Goal: Register for event/course: Sign up to attend an event or enroll in a course

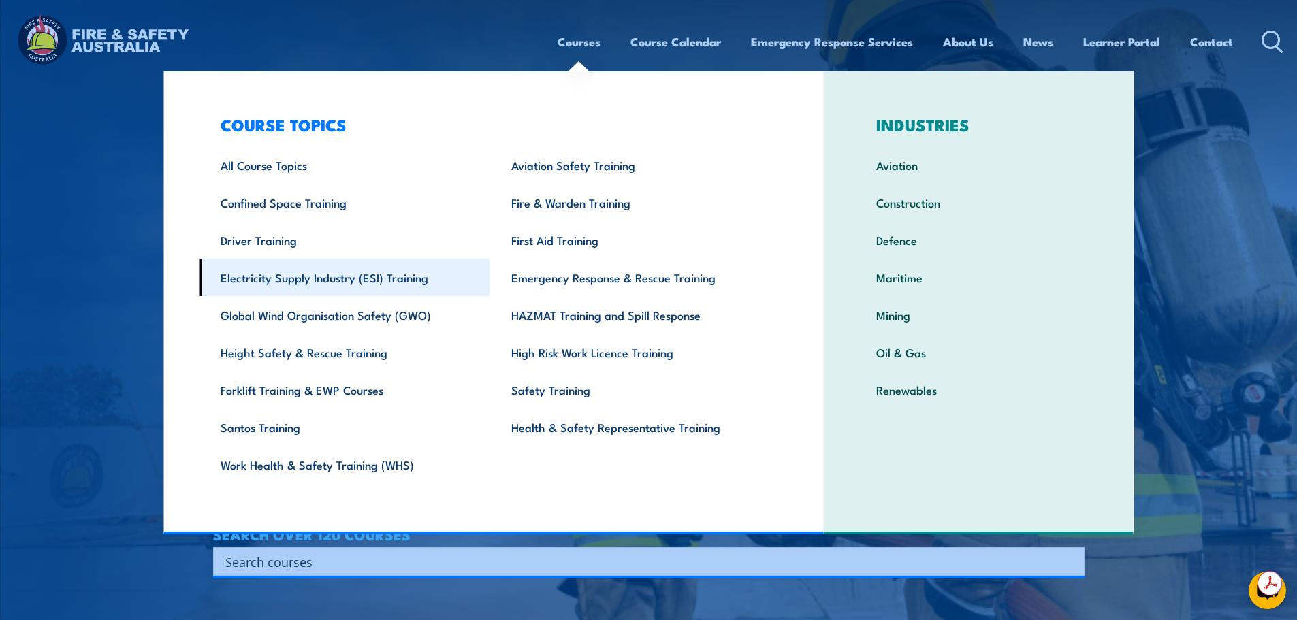
click at [347, 285] on link "Electricity Supply Industry (ESI) Training" at bounding box center [345, 277] width 291 height 37
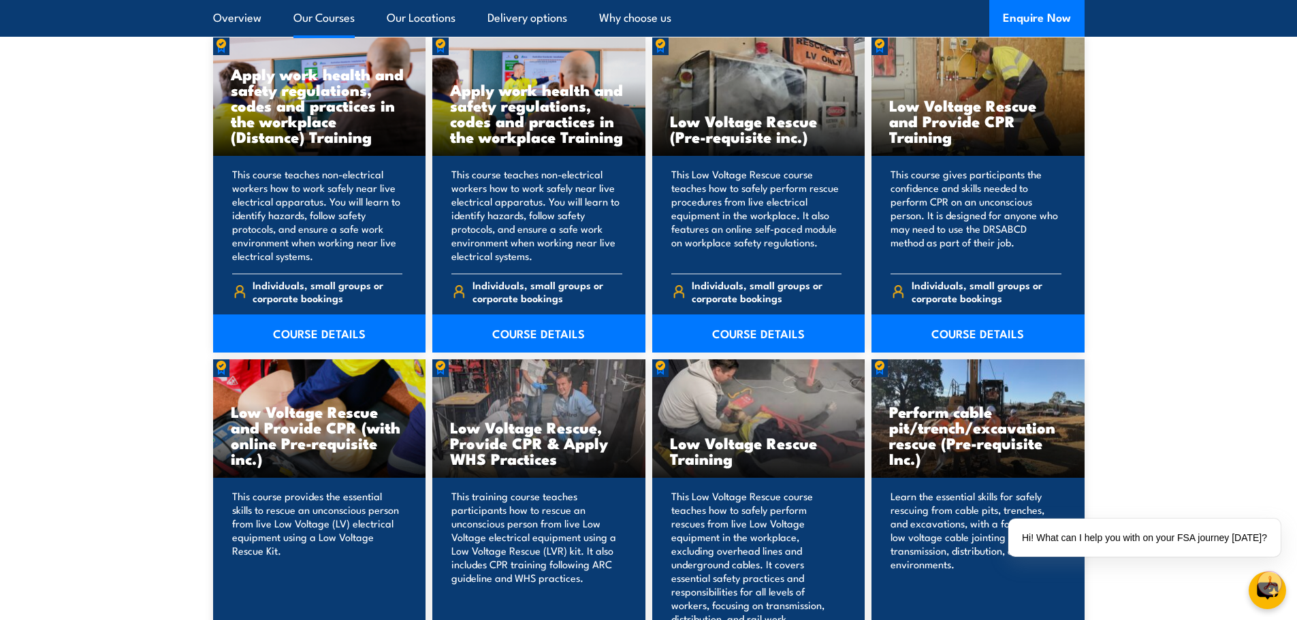
scroll to position [1158, 0]
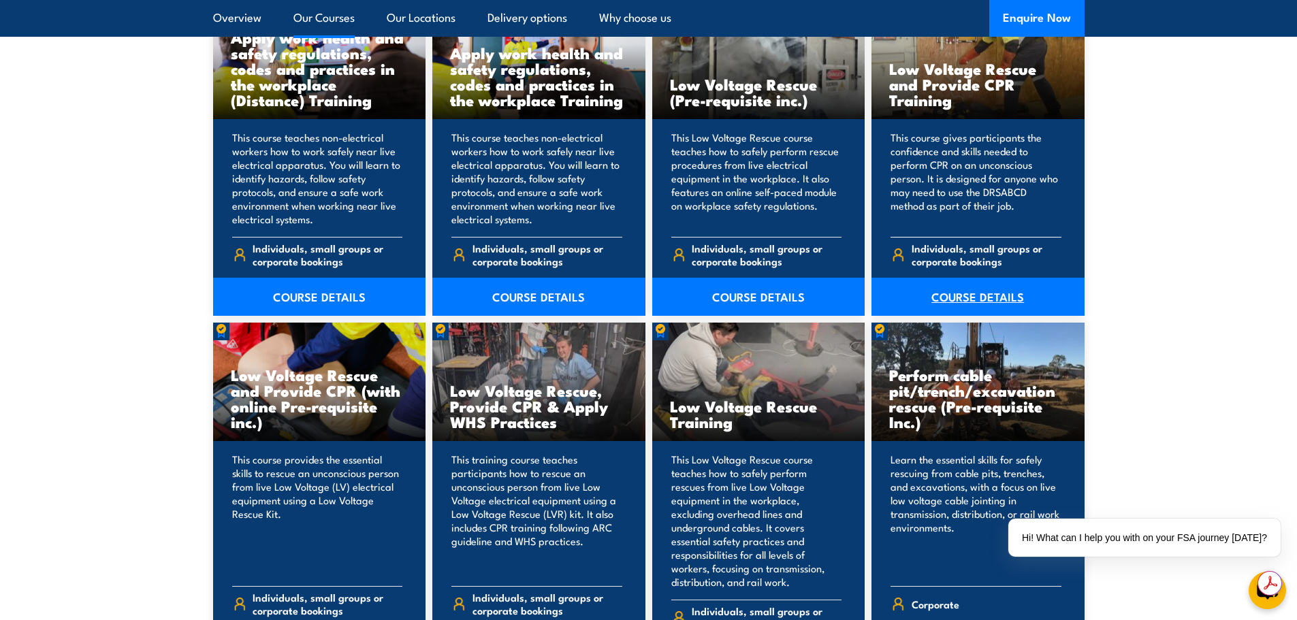
click at [985, 293] on link "COURSE DETAILS" at bounding box center [978, 297] width 213 height 38
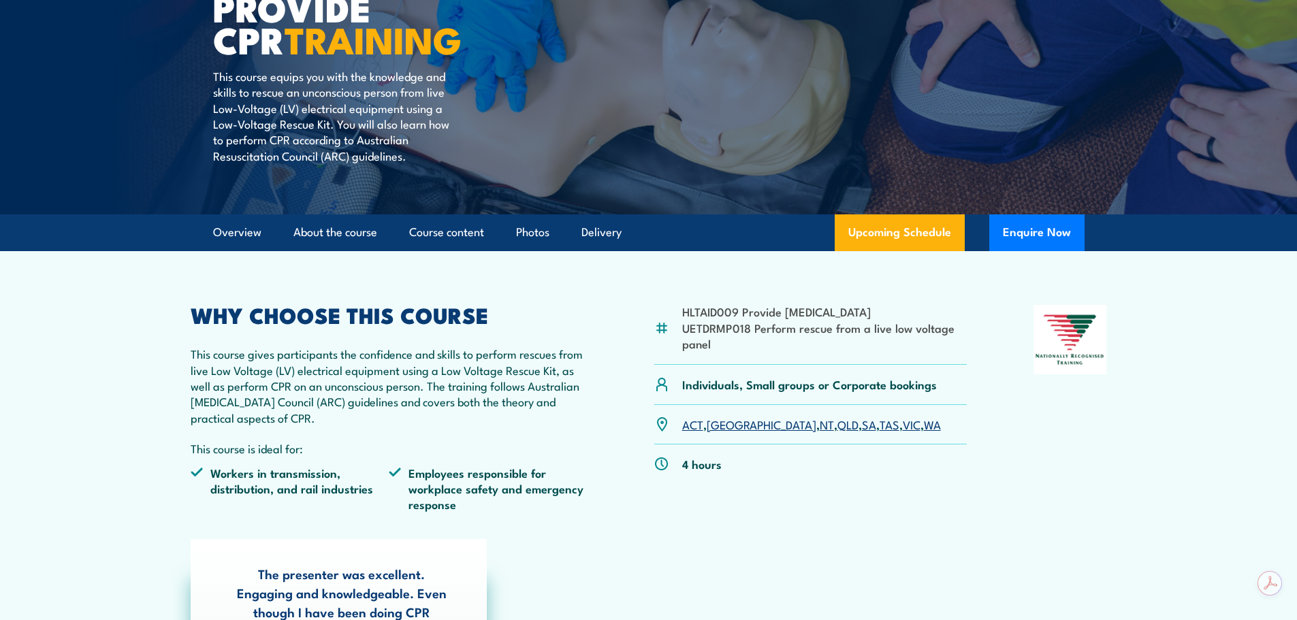
scroll to position [272, 0]
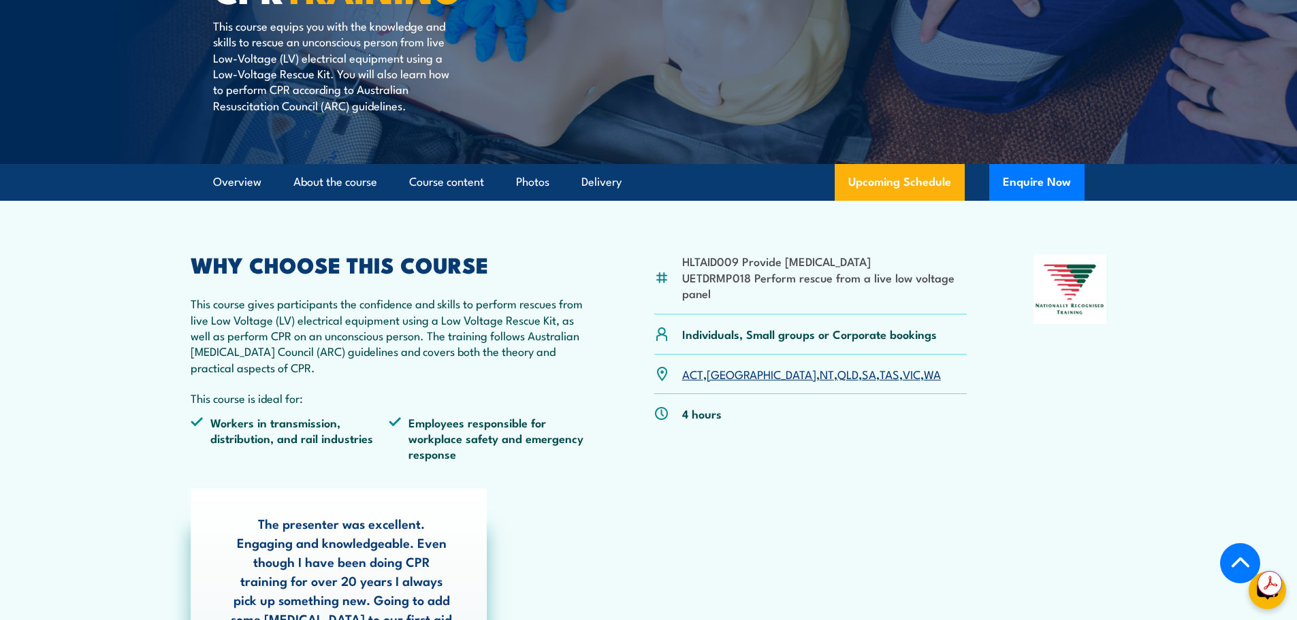
click at [862, 370] on link "SA" at bounding box center [869, 374] width 14 height 16
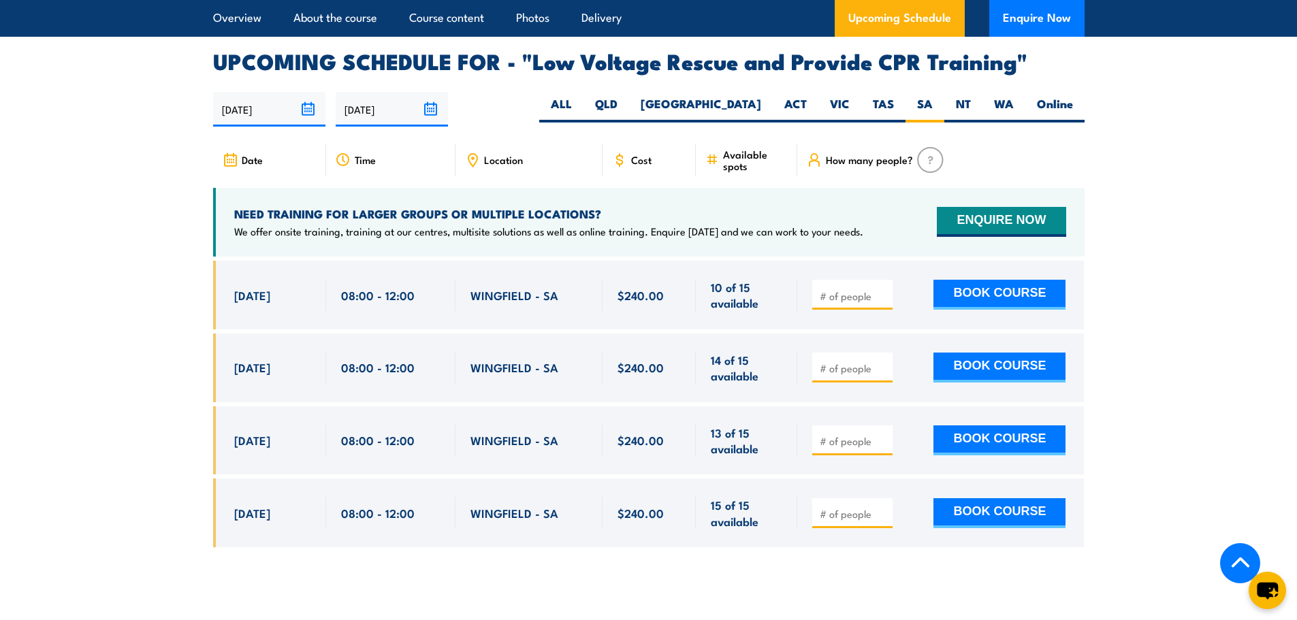
scroll to position [2359, 0]
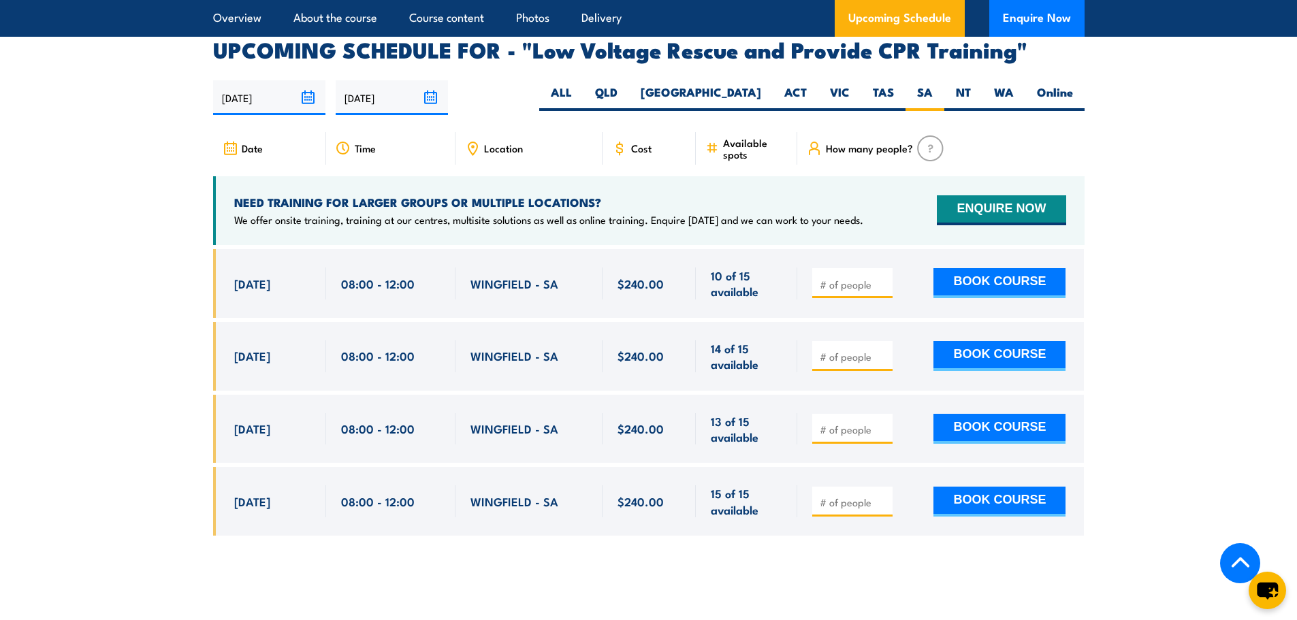
click at [843, 278] on input "number" at bounding box center [854, 285] width 68 height 14
click at [831, 278] on input "number" at bounding box center [854, 285] width 68 height 14
type input "2"
click at [957, 268] on button "BOOK COURSE" at bounding box center [1000, 283] width 132 height 30
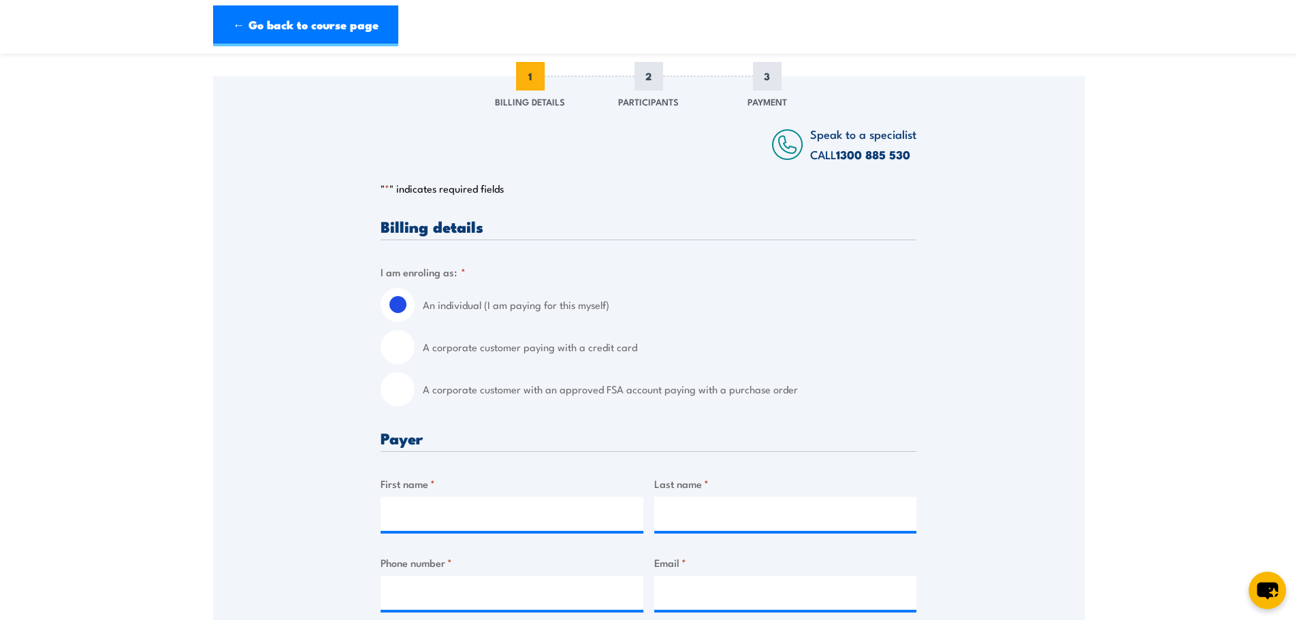
scroll to position [204, 0]
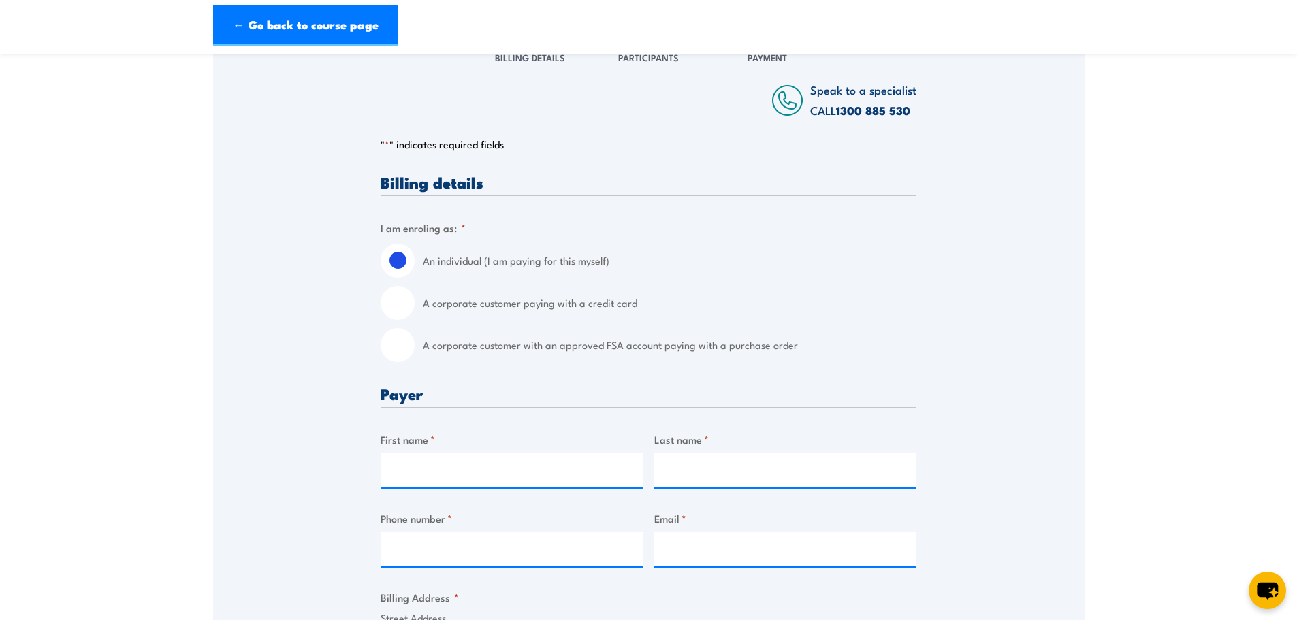
click at [575, 347] on label "A corporate customer with an approved FSA account paying with a purchase order" at bounding box center [670, 345] width 494 height 34
click at [415, 347] on input "A corporate customer with an approved FSA account paying with a purchase order" at bounding box center [398, 345] width 34 height 34
radio input "true"
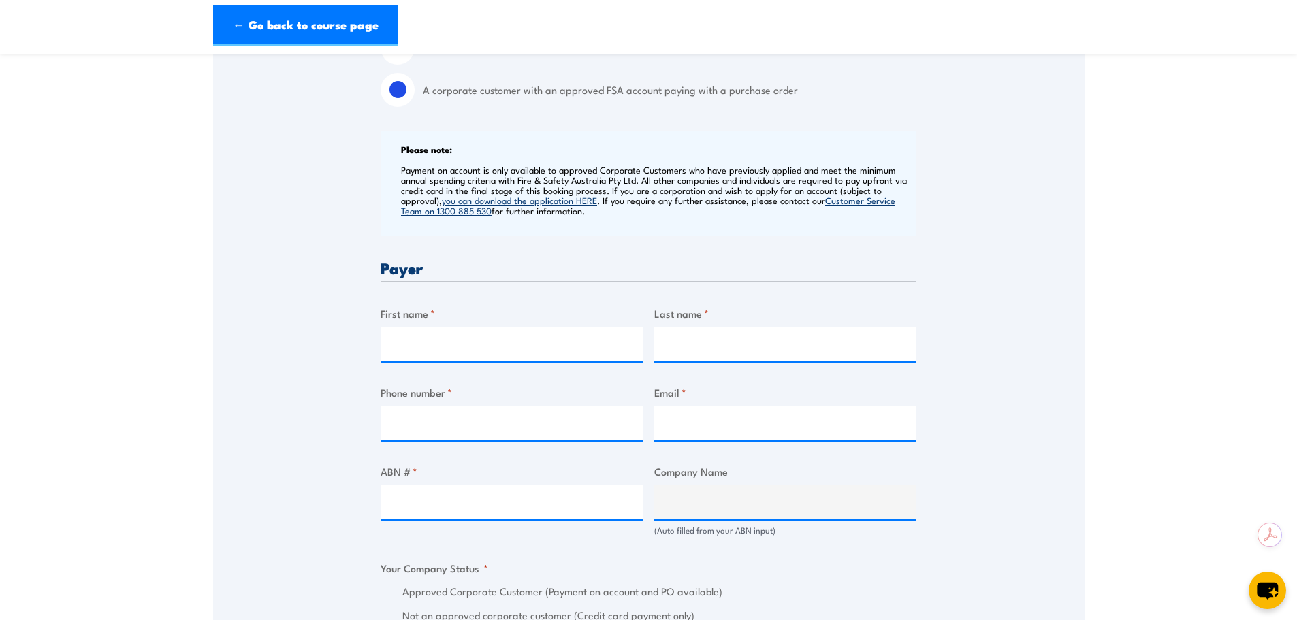
scroll to position [477, 0]
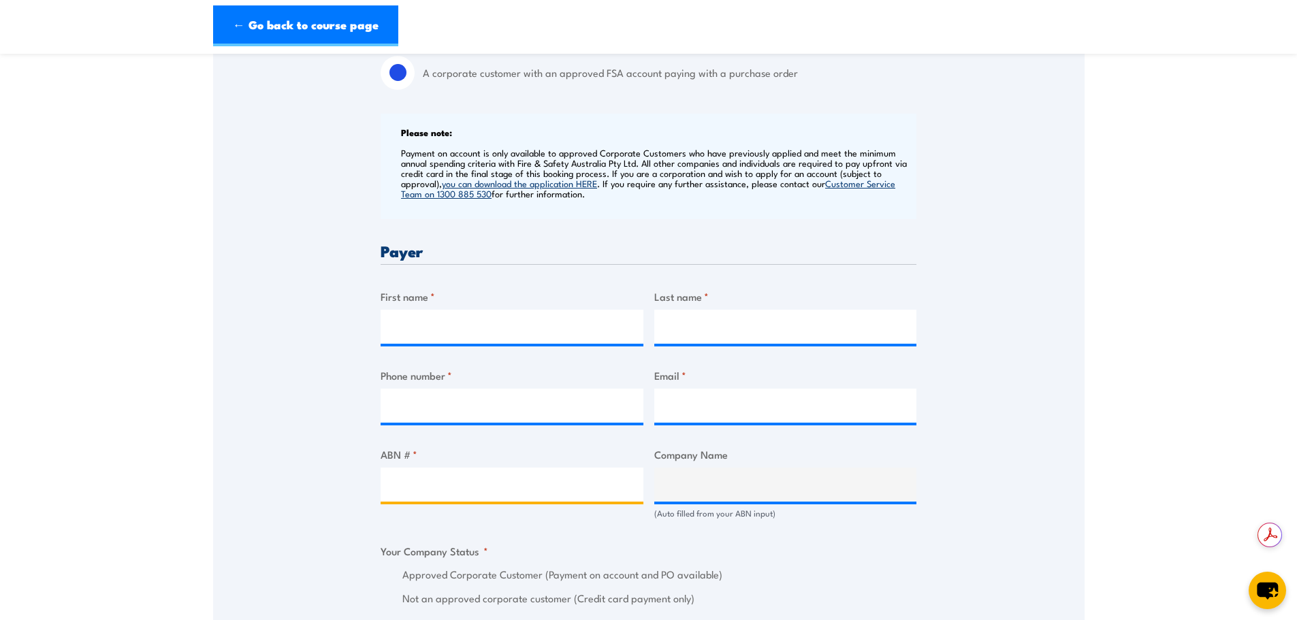
click at [476, 489] on input "ABN # *" at bounding box center [512, 485] width 263 height 34
paste input "69 636 537 409"
type input "69 636 537 409"
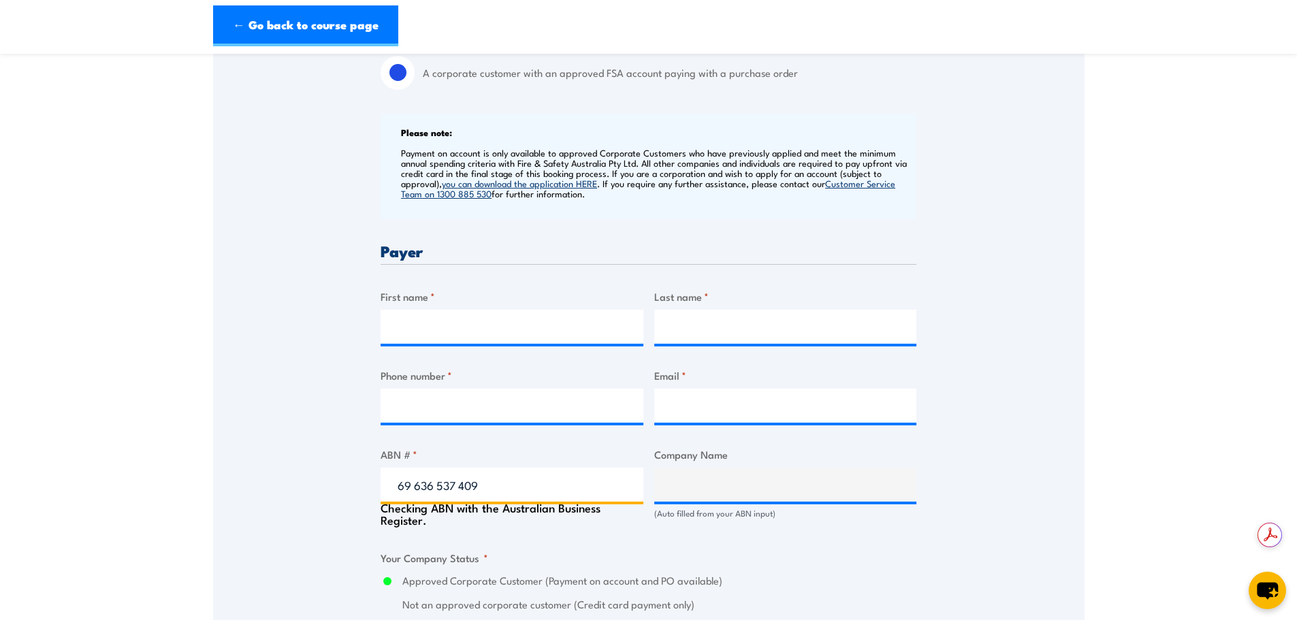
type input "SIEMENS ENERGY PTY LTD"
radio input "true"
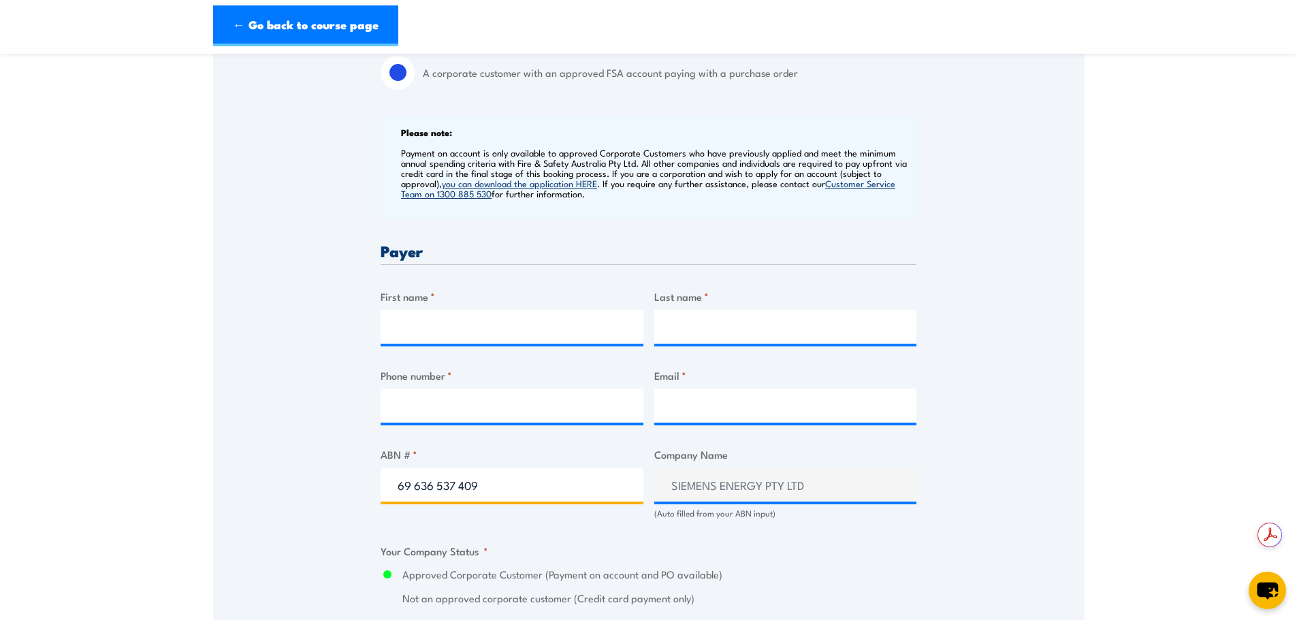
type input "69 636 537 409"
click at [464, 333] on input "First name *" at bounding box center [512, 327] width 263 height 34
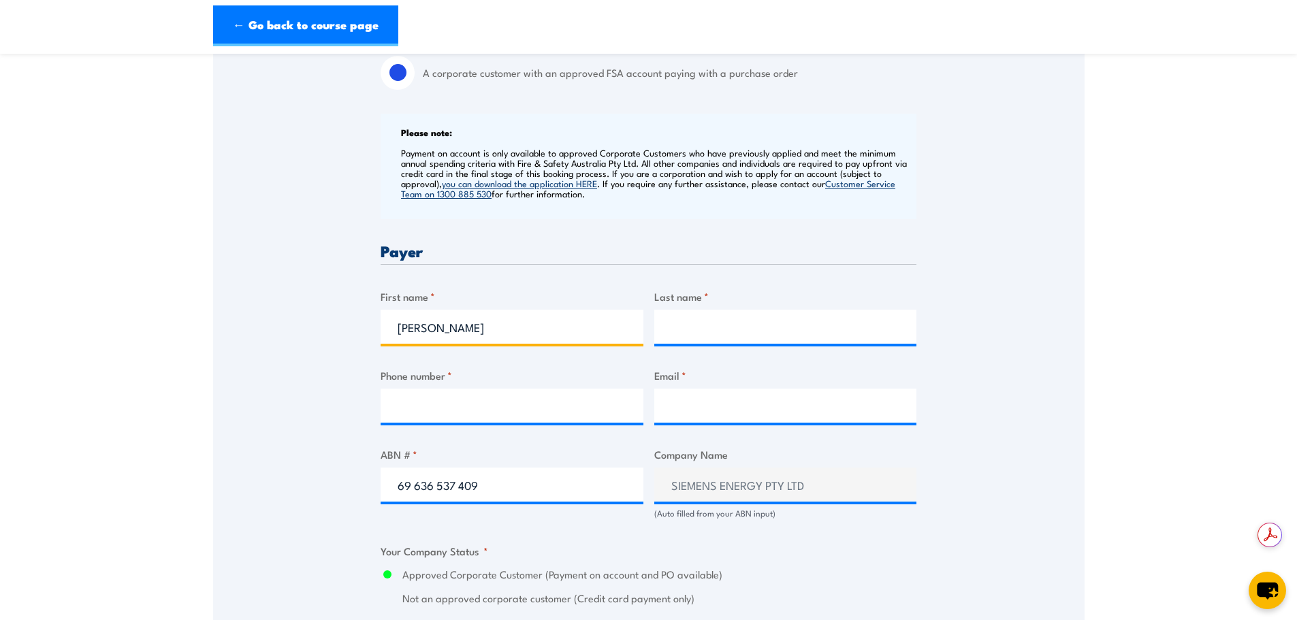
type input "Sharon"
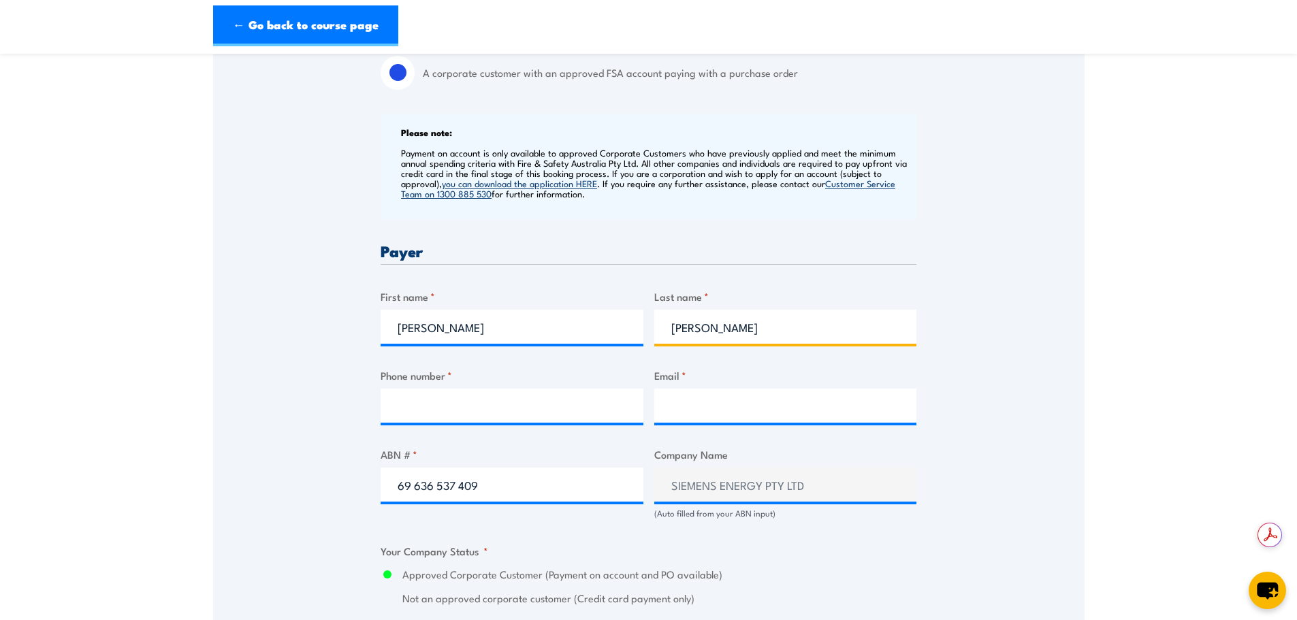
type input "Crowe"
click at [522, 418] on input "0438" at bounding box center [512, 406] width 263 height 34
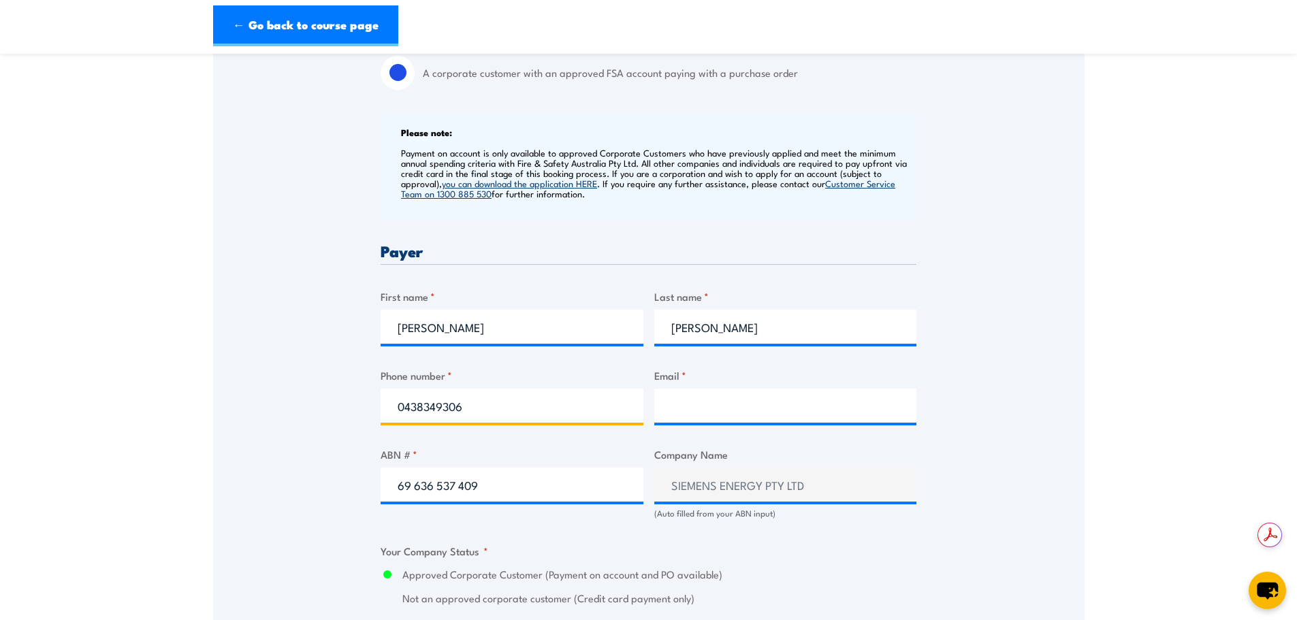
type input "0438349306"
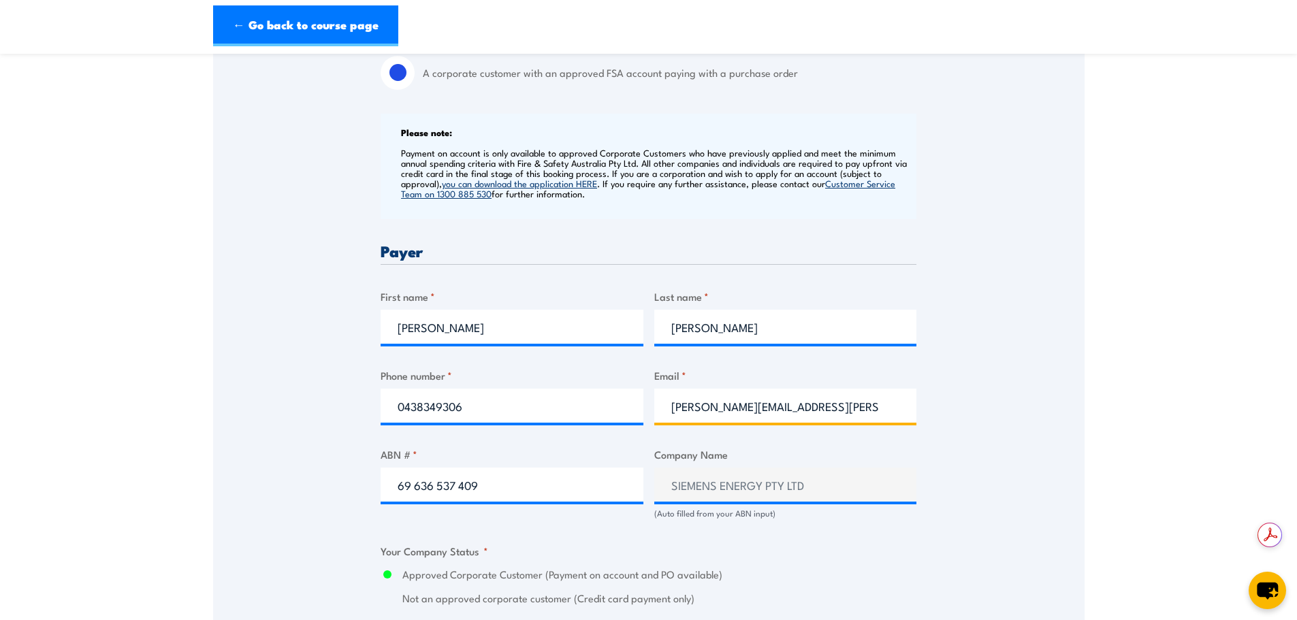
type input "sharon.crowe@siemens-energy.com"
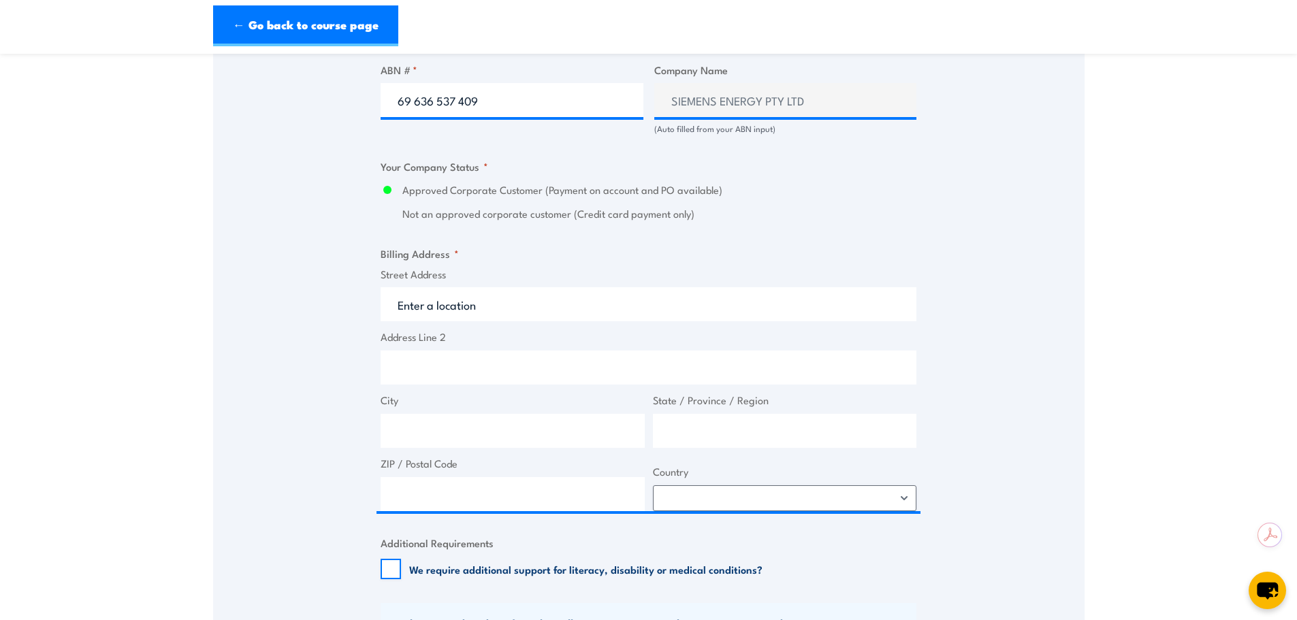
scroll to position [885, 0]
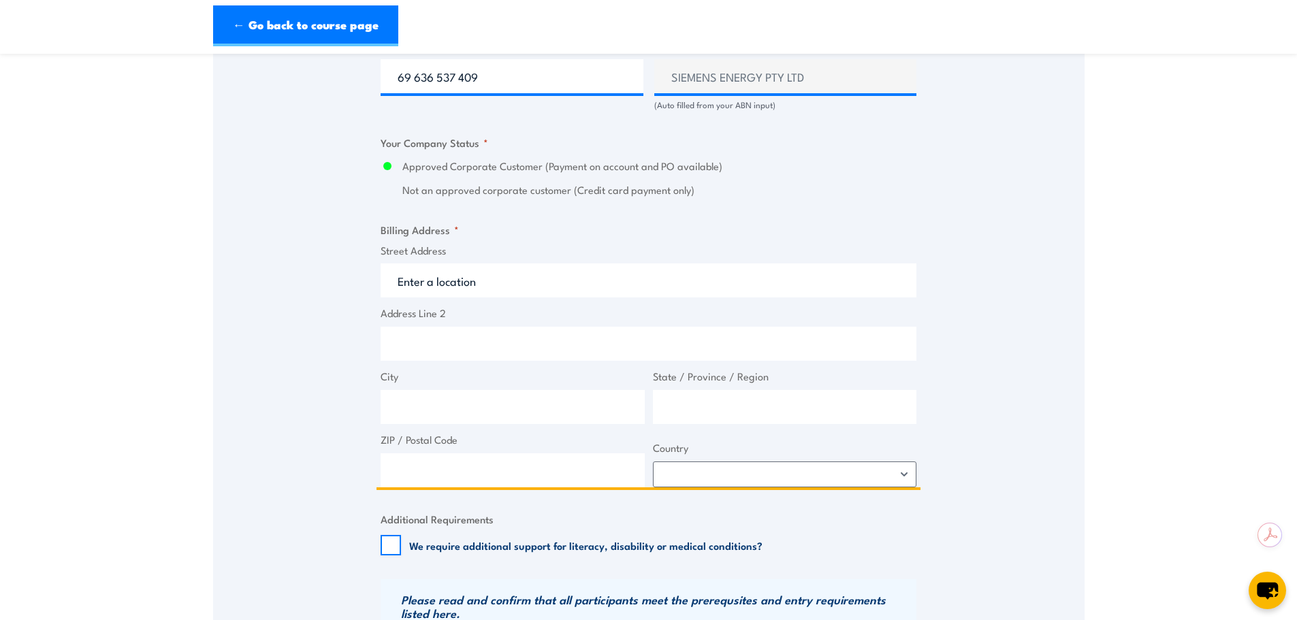
click at [480, 281] on input "Street Address" at bounding box center [649, 281] width 536 height 34
click at [439, 281] on input "Street Address" at bounding box center [649, 281] width 536 height 34
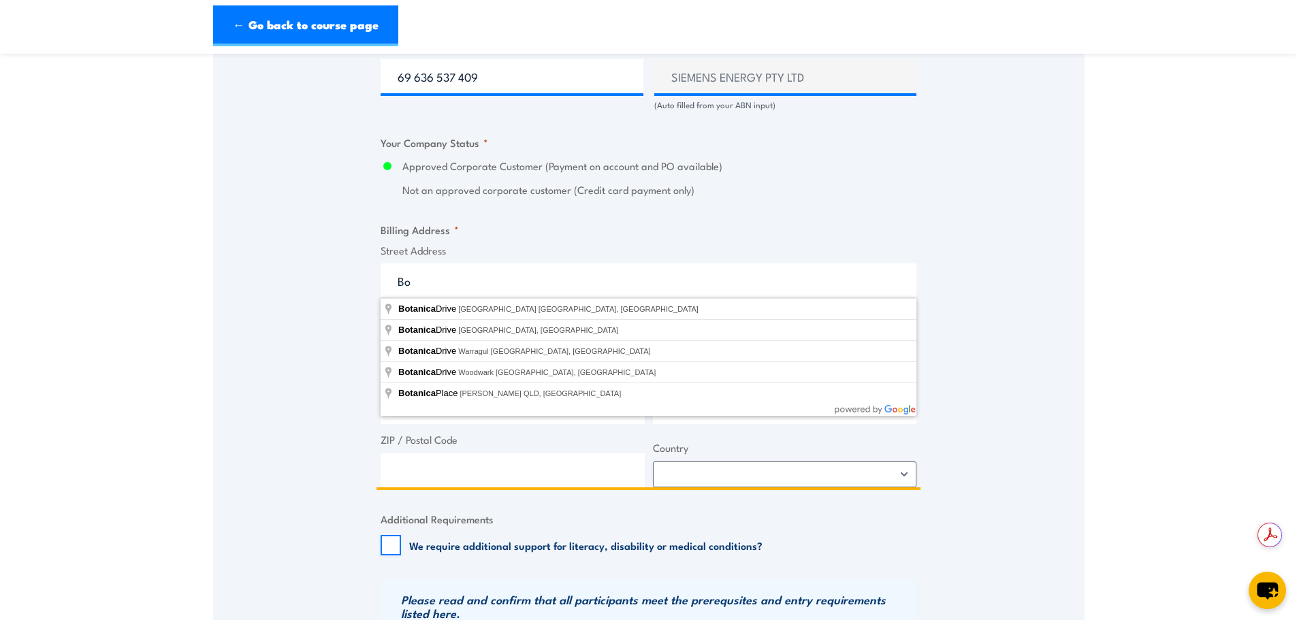
type input "B"
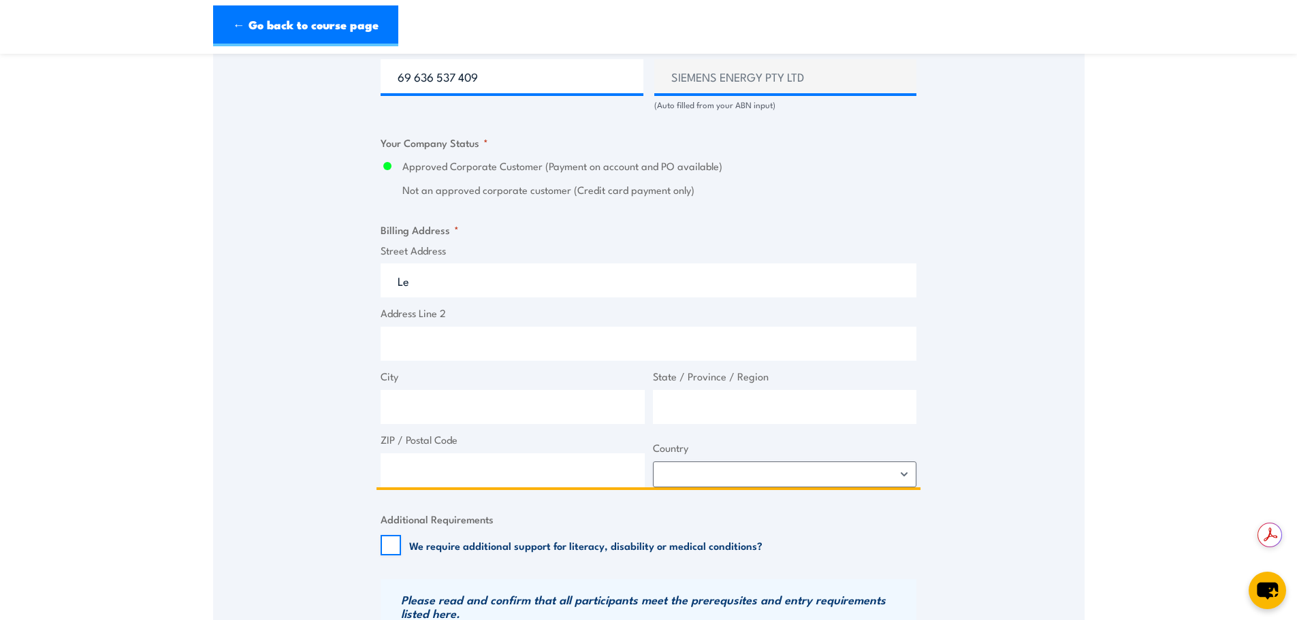
type input "L"
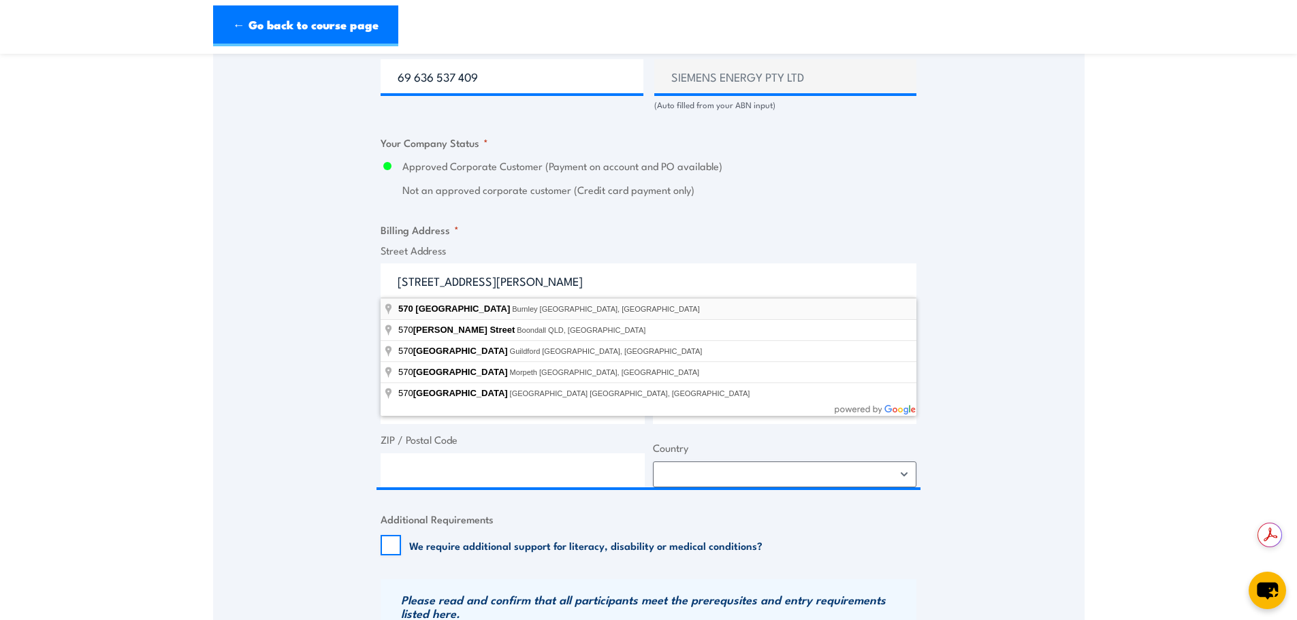
type input "570 Swan Street, Burnley VIC, Australia"
type input "570 Swan St"
type input "Burnley"
type input "Victoria"
type input "3121"
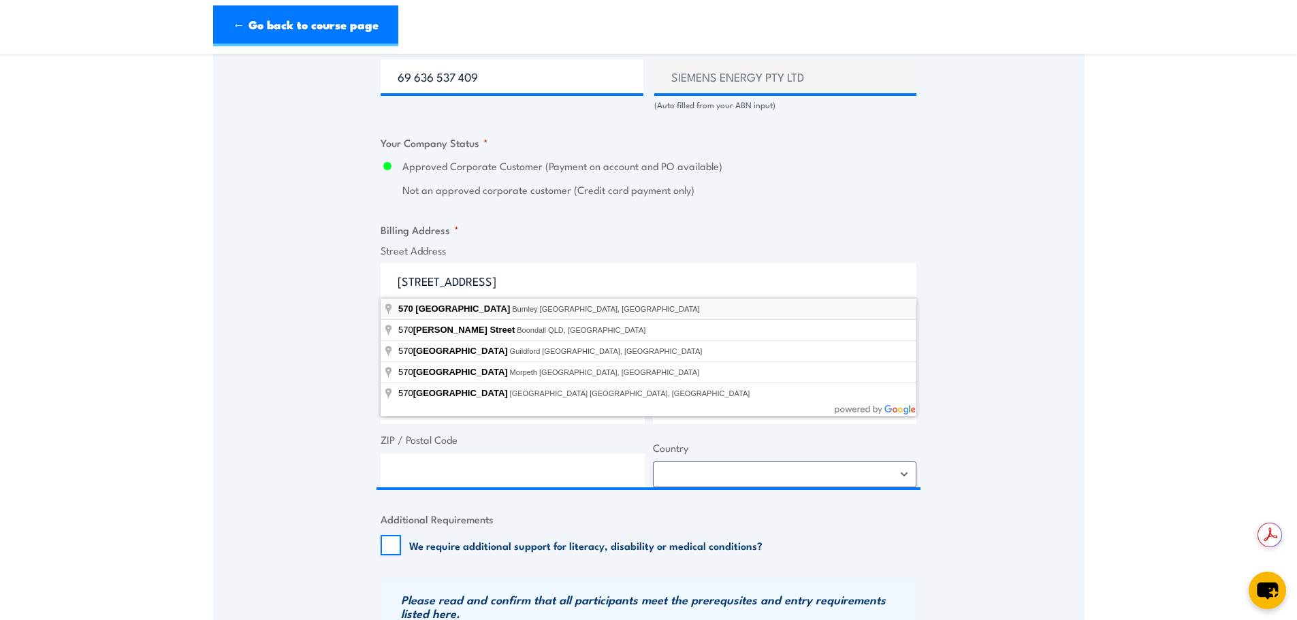
select select "[GEOGRAPHIC_DATA]"
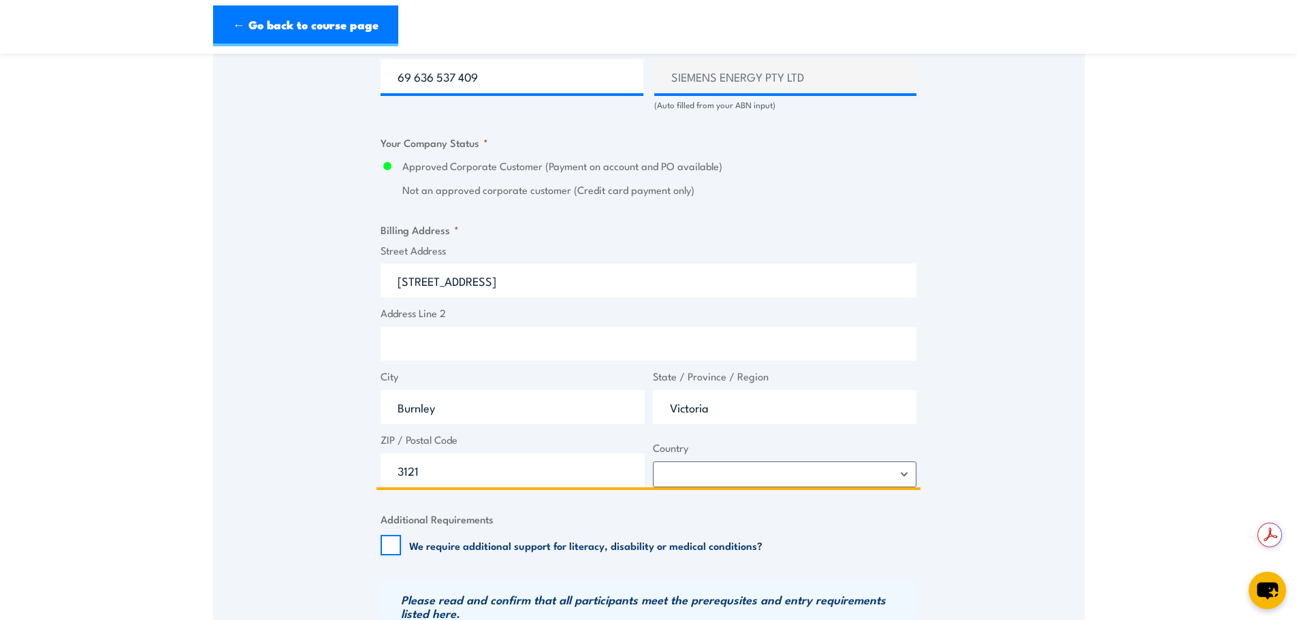
click at [465, 335] on input "Address Line 2" at bounding box center [649, 344] width 536 height 34
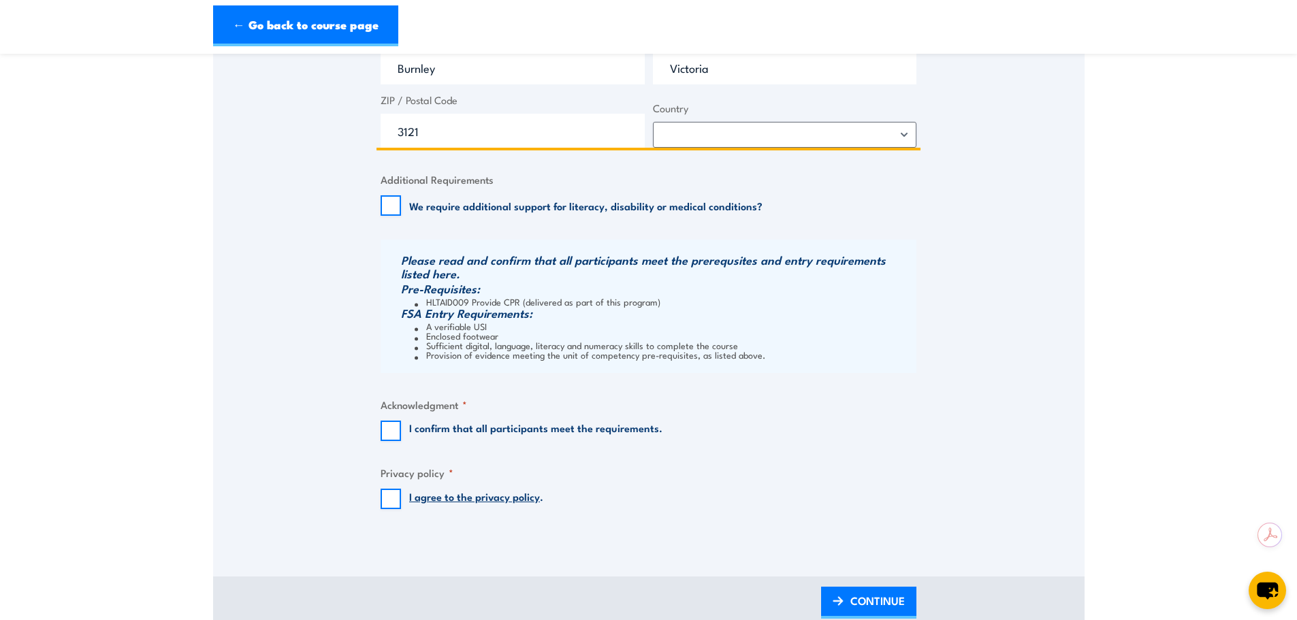
scroll to position [1226, 0]
type input "Botannica 3, West Tower, Level 3"
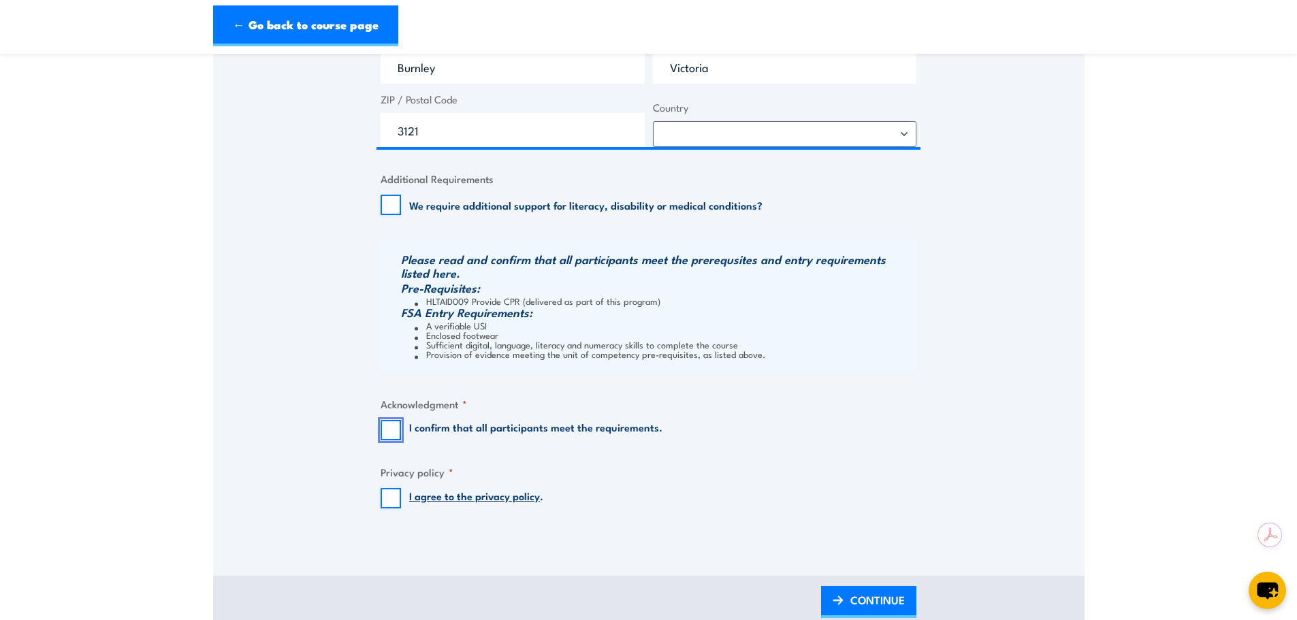
click at [392, 434] on input "I confirm that all participants meet the requirements." at bounding box center [391, 430] width 20 height 20
checkbox input "true"
click at [393, 499] on input "I agree to the privacy policy ." at bounding box center [391, 498] width 20 height 20
checkbox input "true"
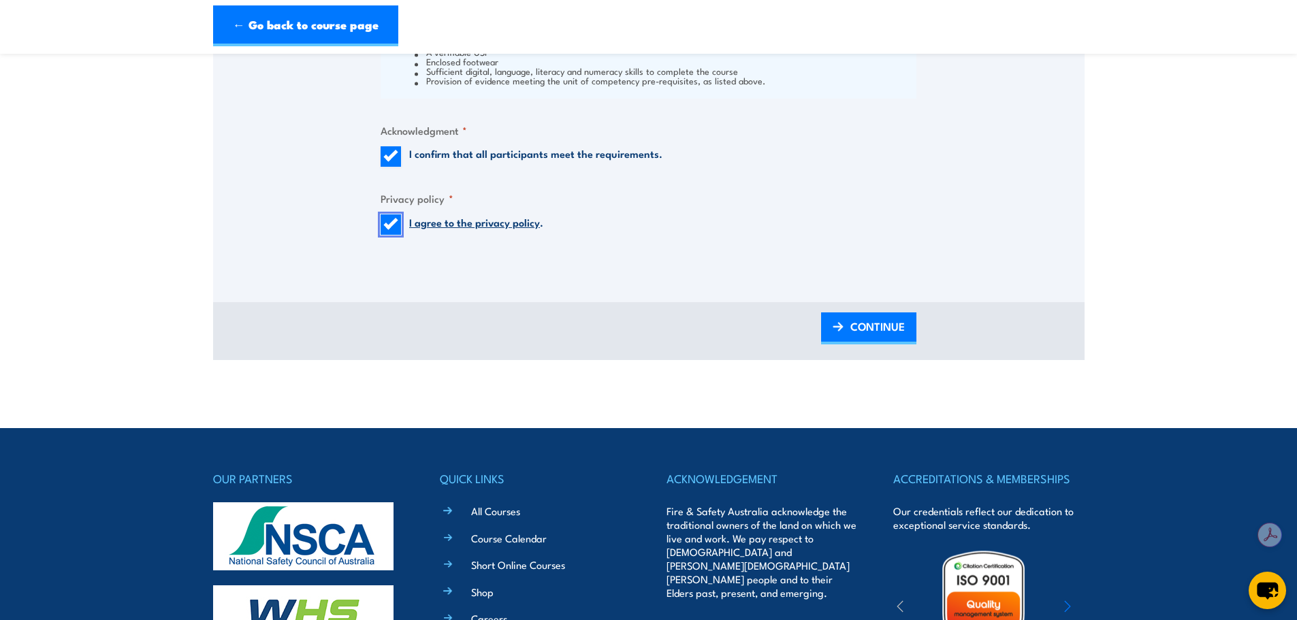
scroll to position [1566, 0]
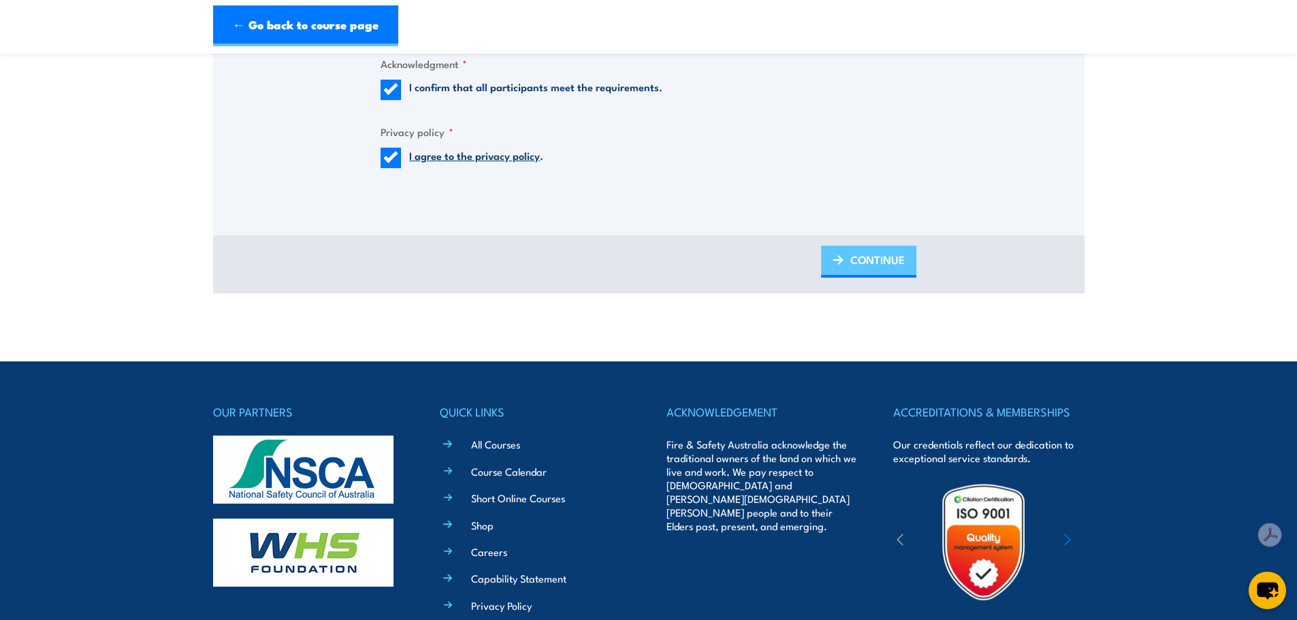
click at [857, 261] on span "CONTINUE" at bounding box center [877, 260] width 54 height 36
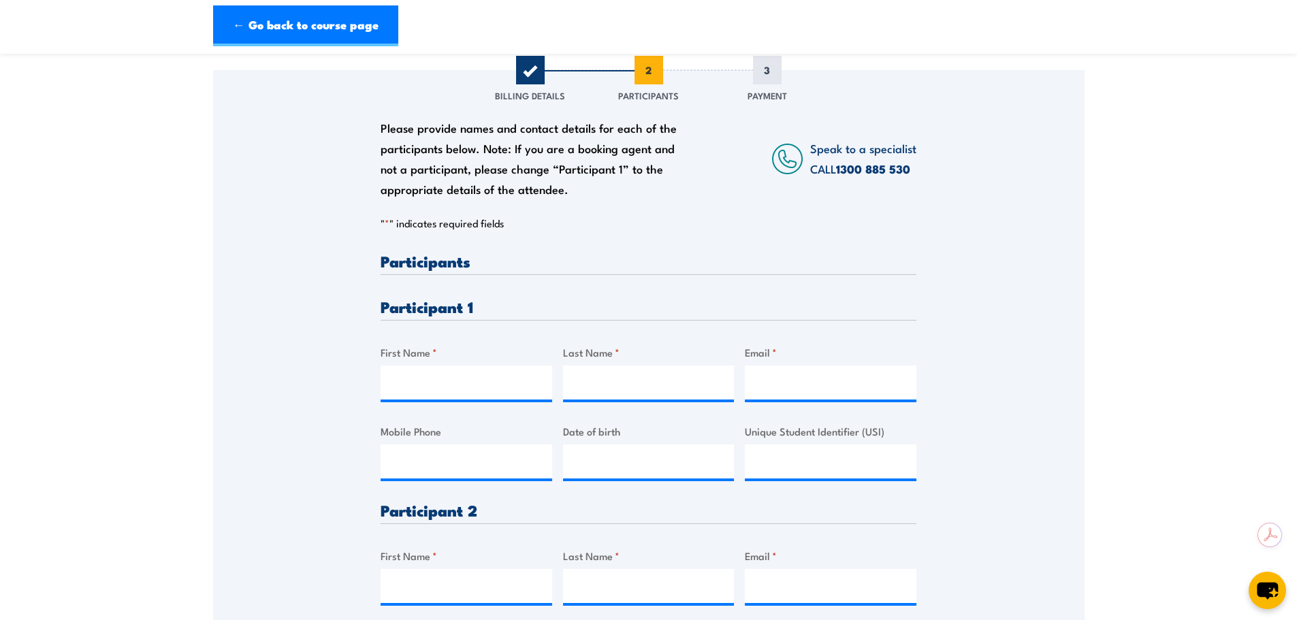
scroll to position [204, 0]
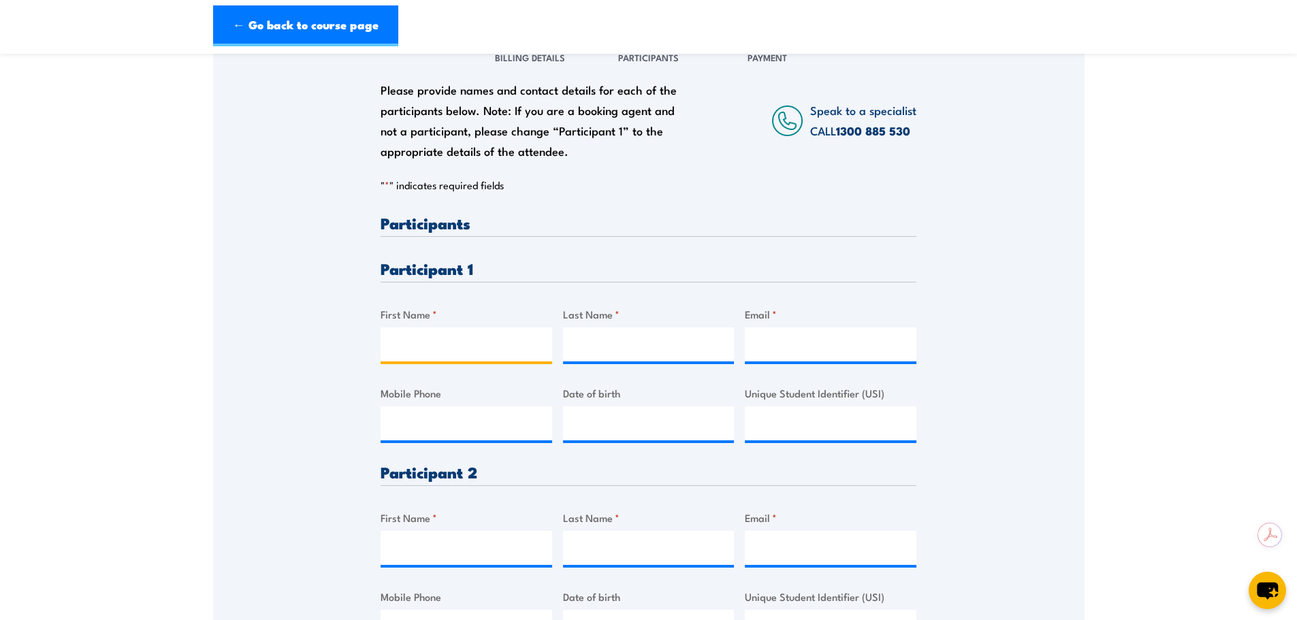
click at [461, 343] on input "First Name *" at bounding box center [467, 345] width 172 height 34
type input "Andrew"
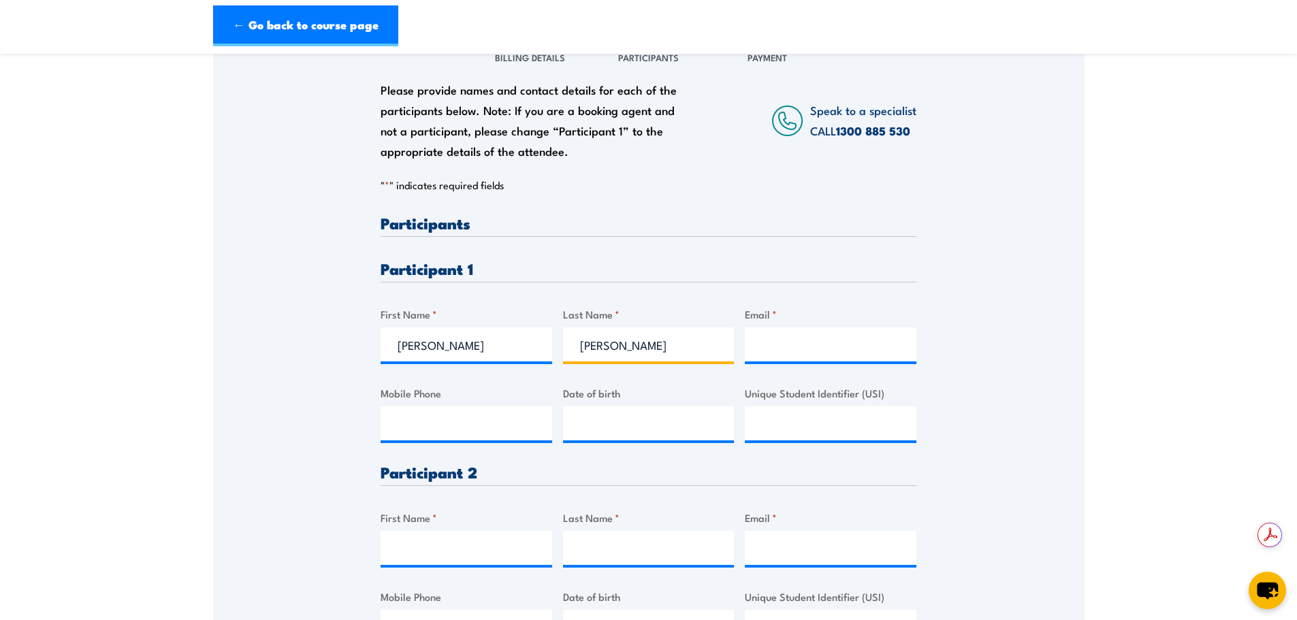
type input "Michalak"
click at [782, 343] on input "Email *" at bounding box center [831, 345] width 172 height 34
paste input "andrew.michalak.ext@siemensgamesa.com"
type input "andrew.michalak.ext@siemensgamesa.com"
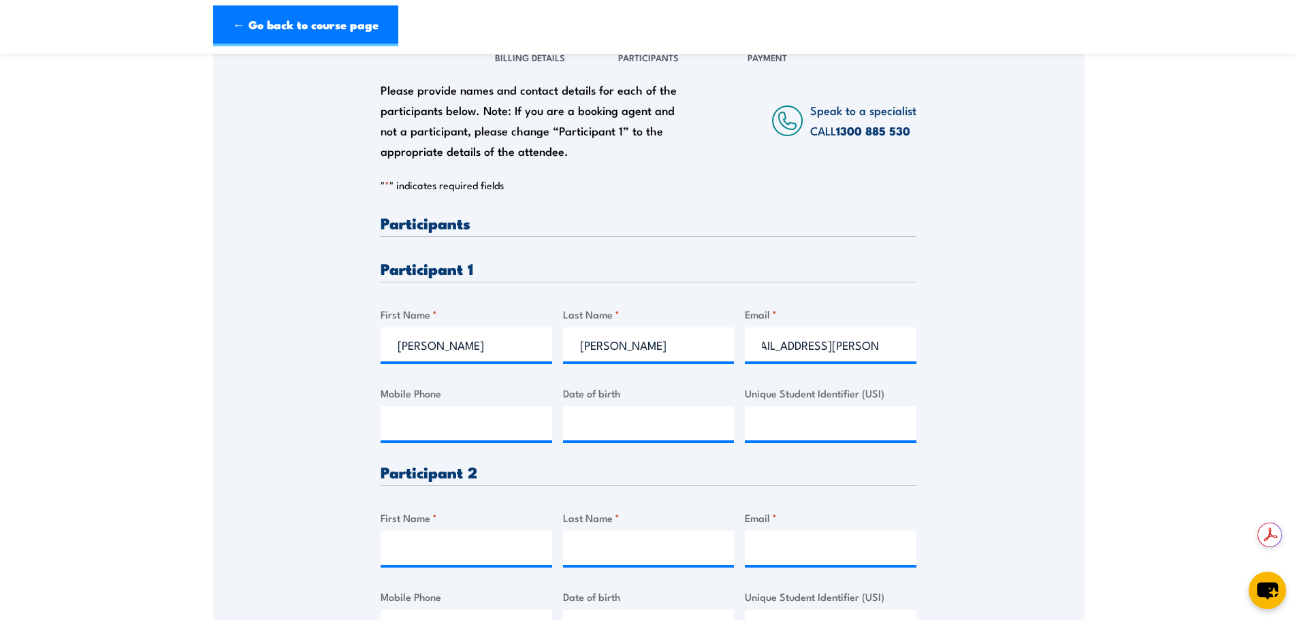
scroll to position [0, 0]
click at [440, 434] on input "Mobile Phone" at bounding box center [467, 424] width 172 height 34
paste input "0419 017 797"
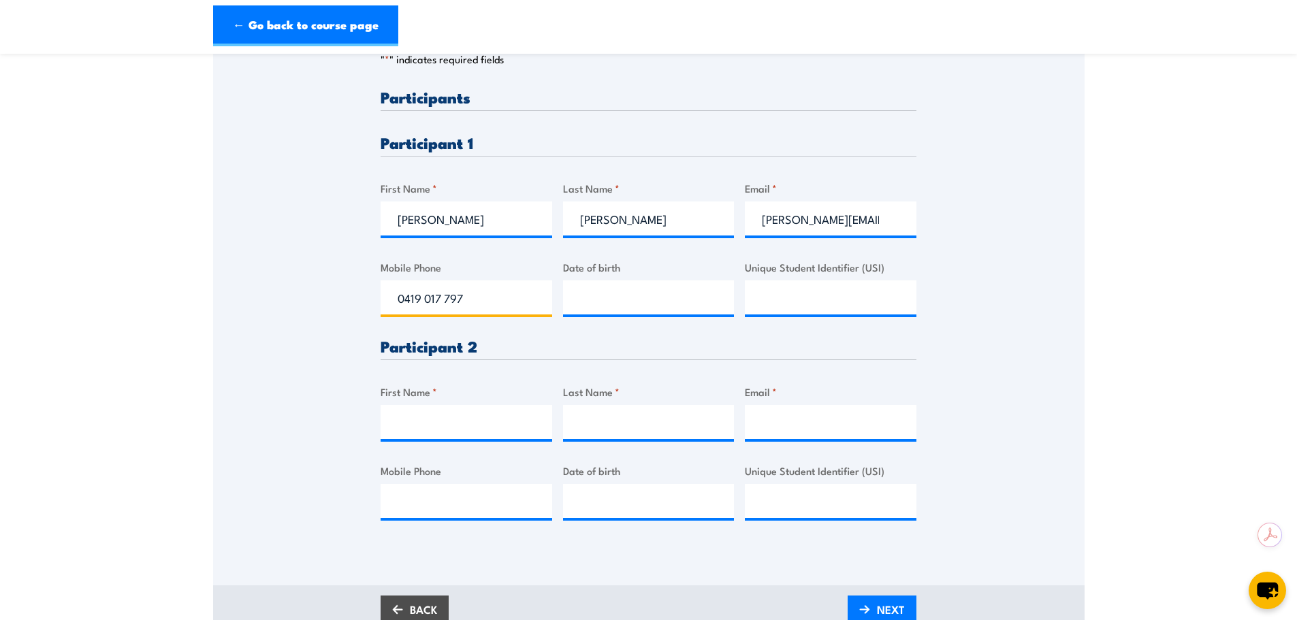
scroll to position [340, 0]
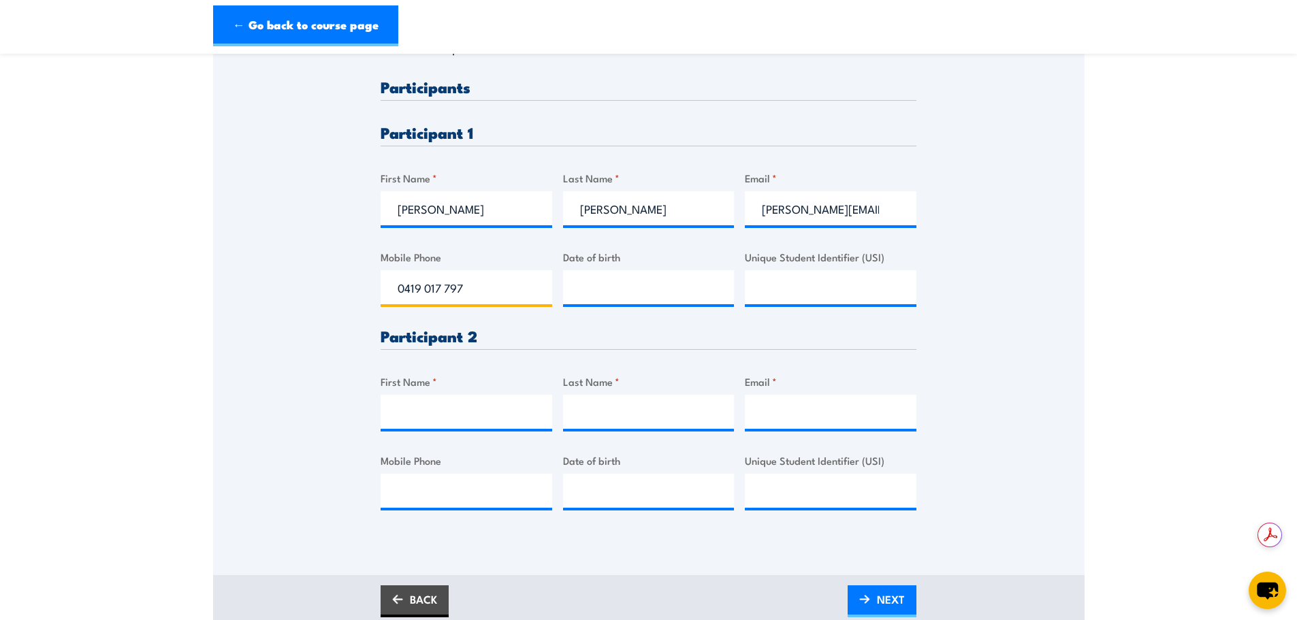
type input "0419 017 797"
click at [451, 417] on input "First Name *" at bounding box center [467, 412] width 172 height 34
type input "Dylan"
type input "McRae"
click at [805, 416] on input "Email *" at bounding box center [831, 412] width 172 height 34
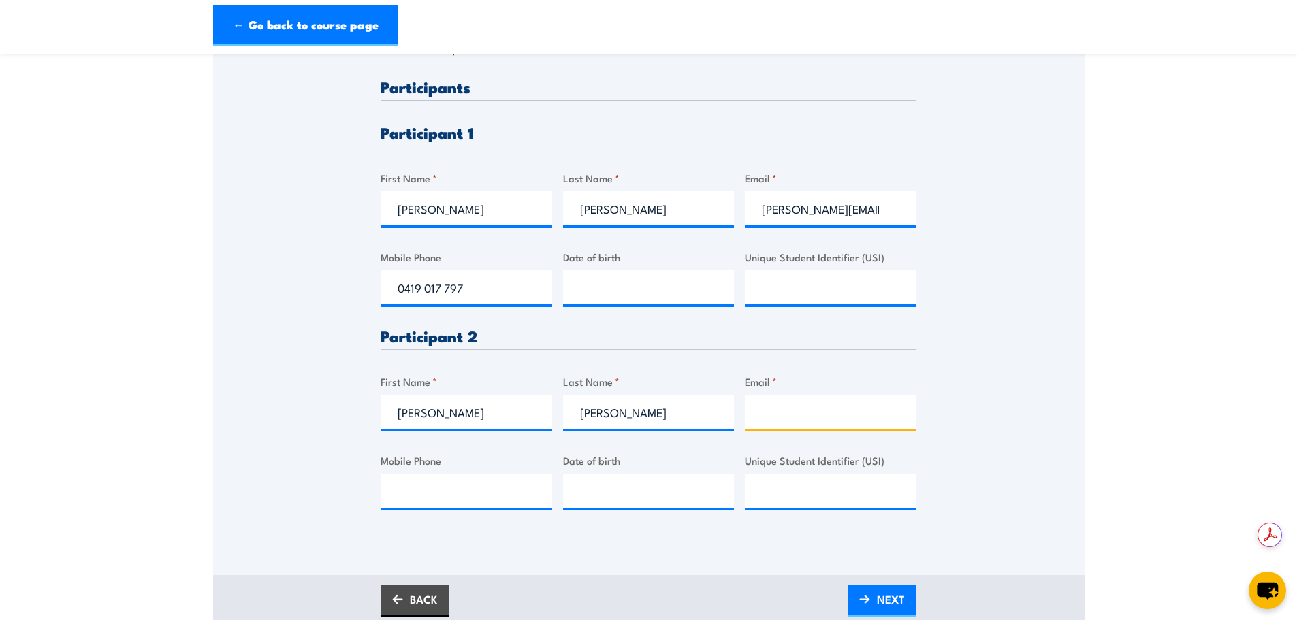
paste input "dylan.mcrae.ext@siemensgamesa.com"
type input "dylan.mcrae.ext@siemensgamesa.com"
click at [445, 483] on input "Mobile Phone" at bounding box center [467, 491] width 172 height 34
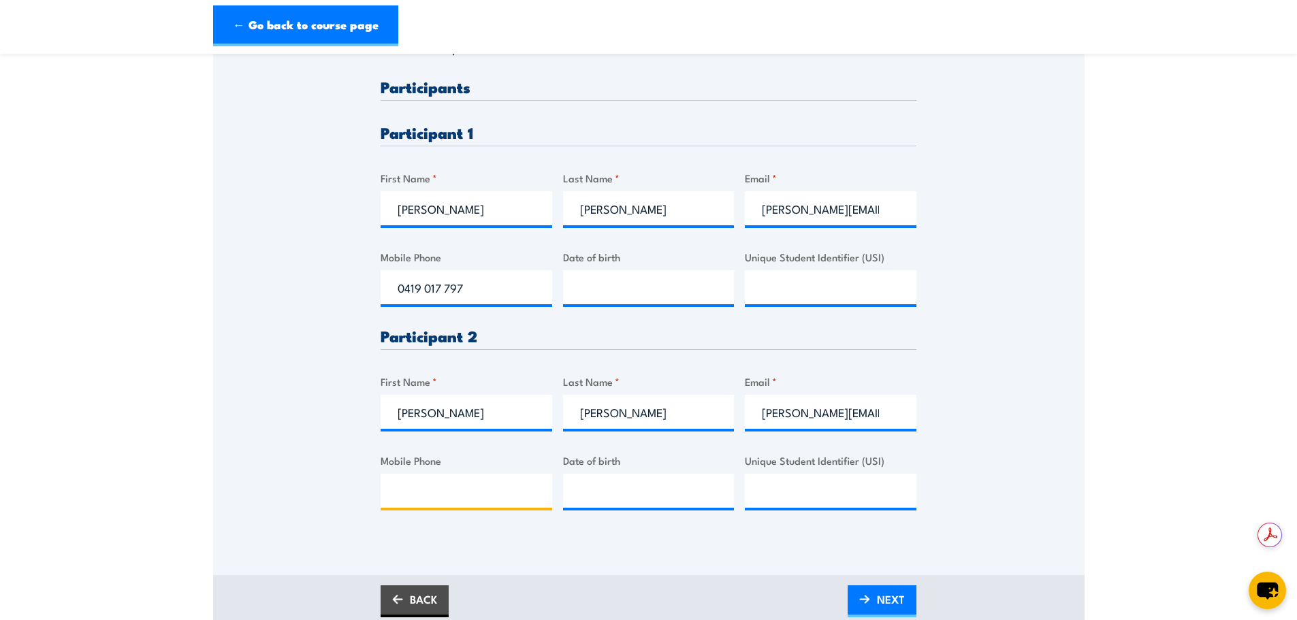
paste input "0428 359 860"
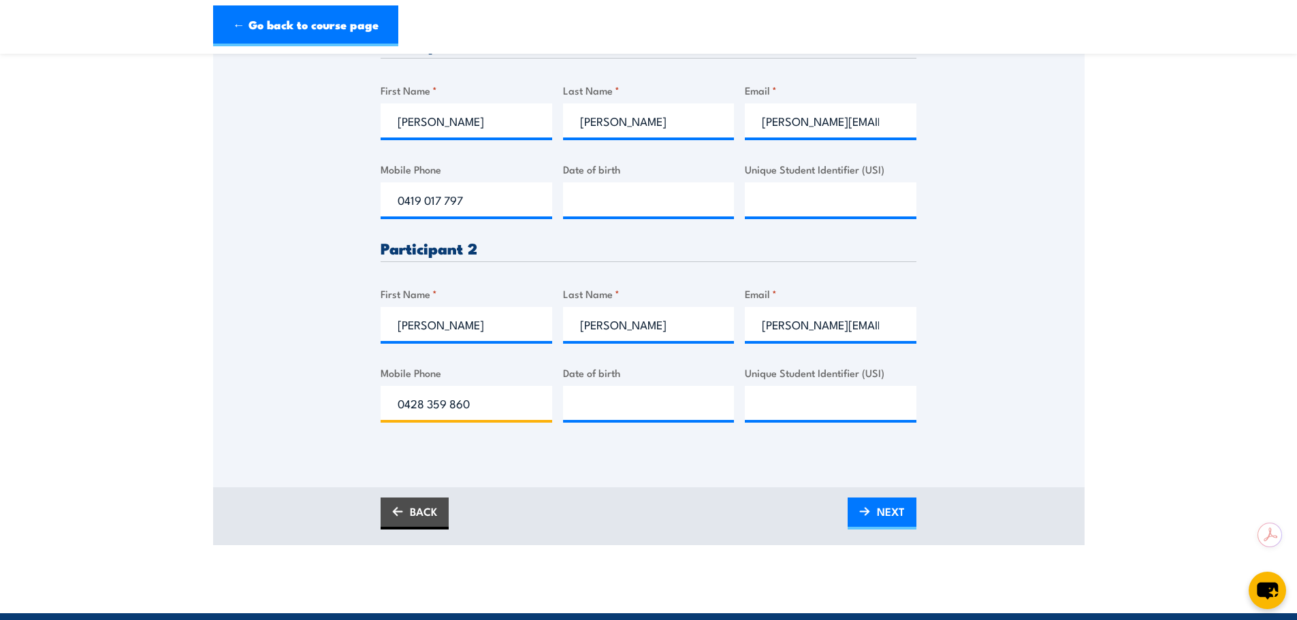
scroll to position [477, 0]
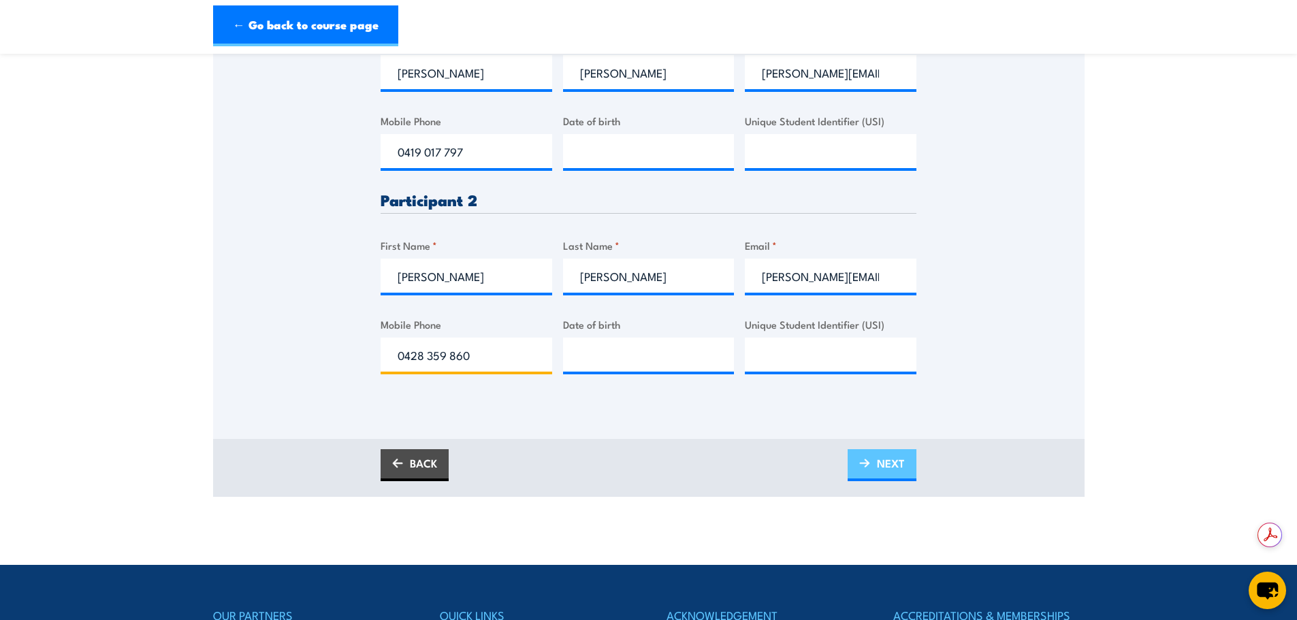
type input "0428 359 860"
click at [895, 470] on span "NEXT" at bounding box center [891, 463] width 28 height 36
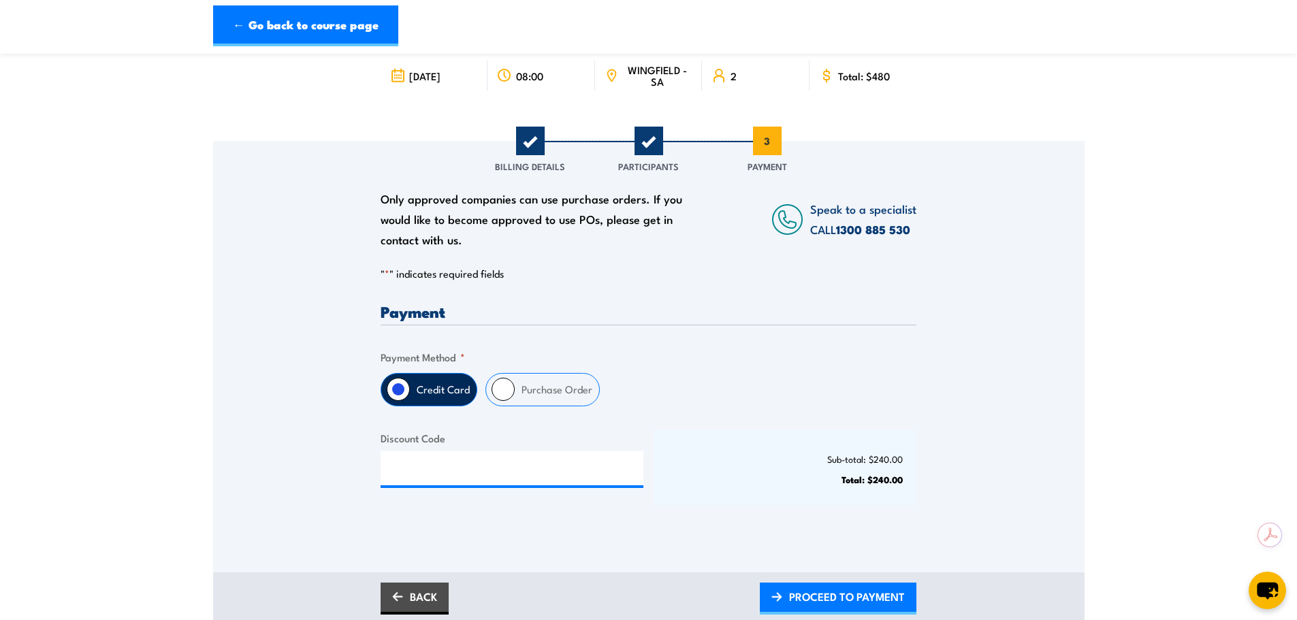
scroll to position [0, 0]
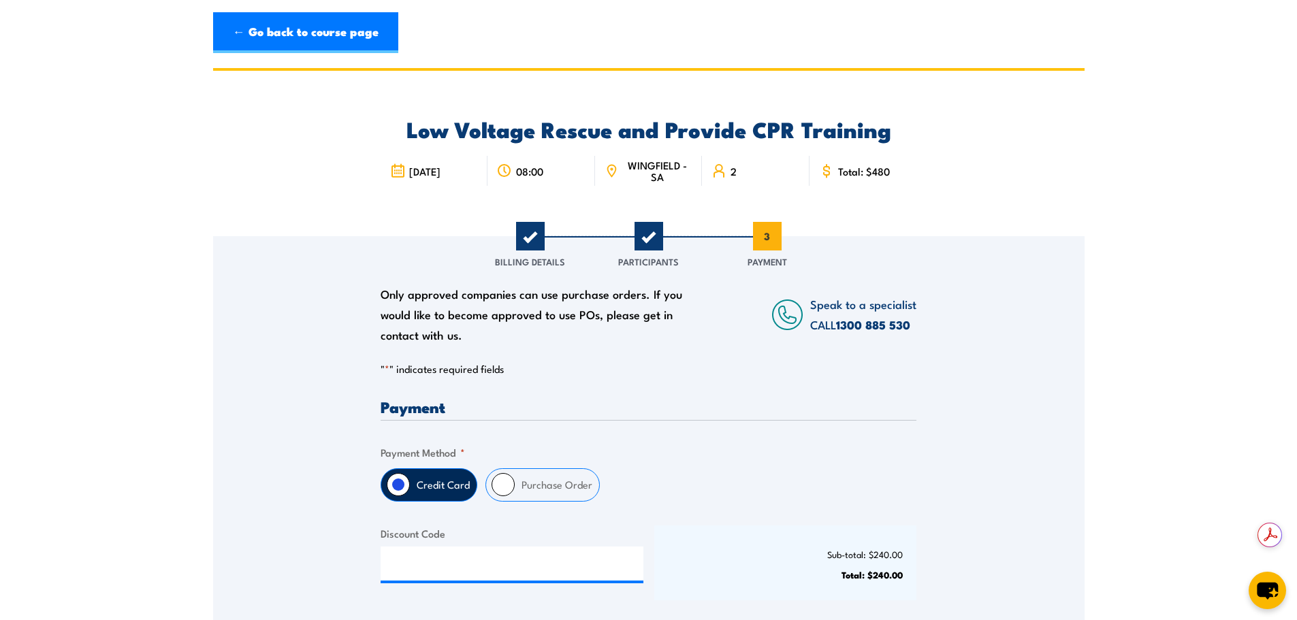
click at [529, 494] on label "Purchase Order" at bounding box center [557, 485] width 84 height 32
click at [515, 494] on input "Purchase Order" at bounding box center [503, 484] width 23 height 23
radio input "true"
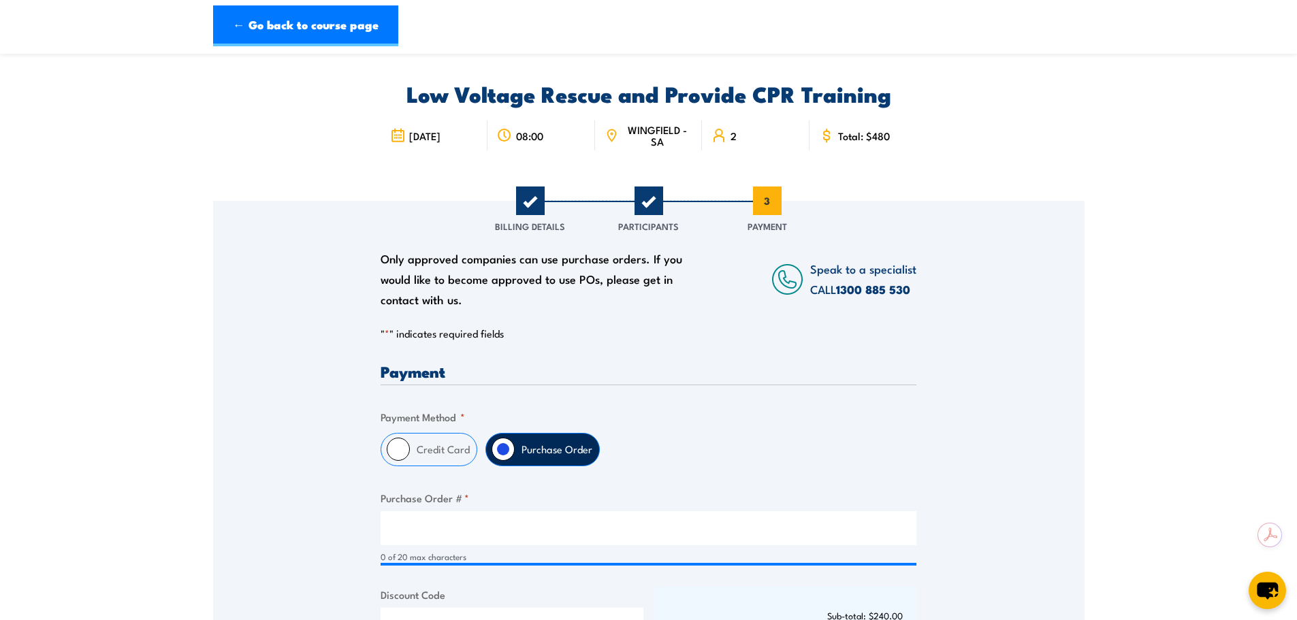
scroll to position [68, 0]
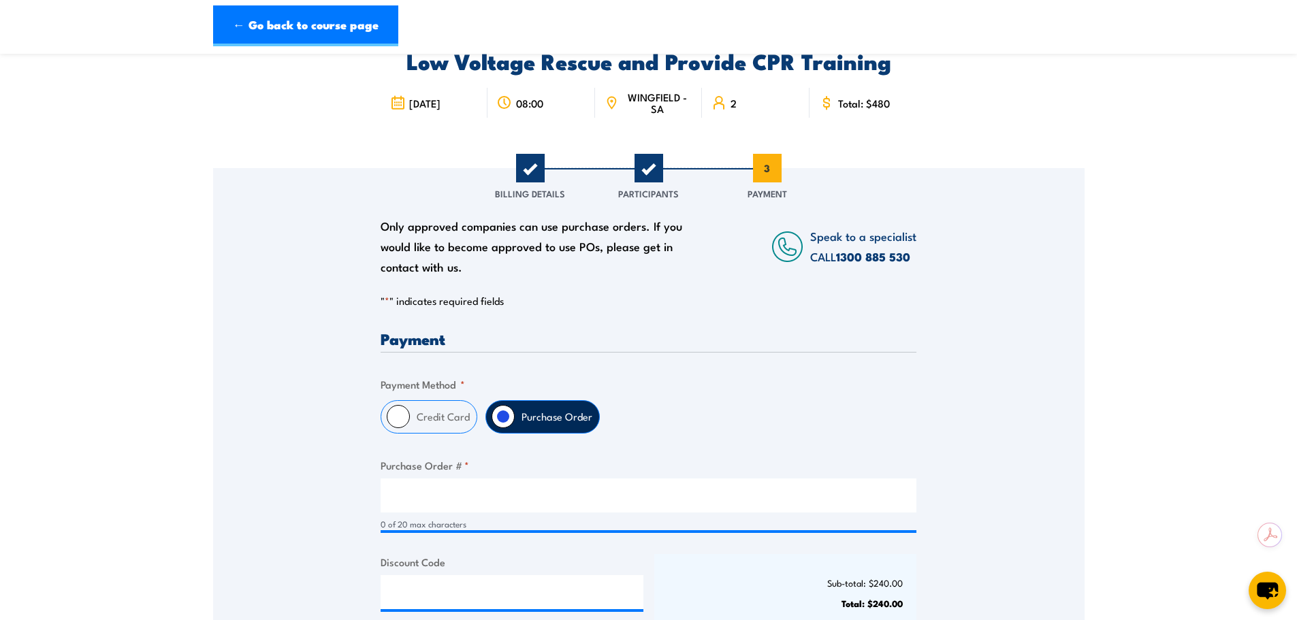
click at [460, 513] on div "0 of 20 max characters" at bounding box center [649, 505] width 536 height 52
click at [458, 524] on div "0 of 20 max characters" at bounding box center [649, 524] width 536 height 13
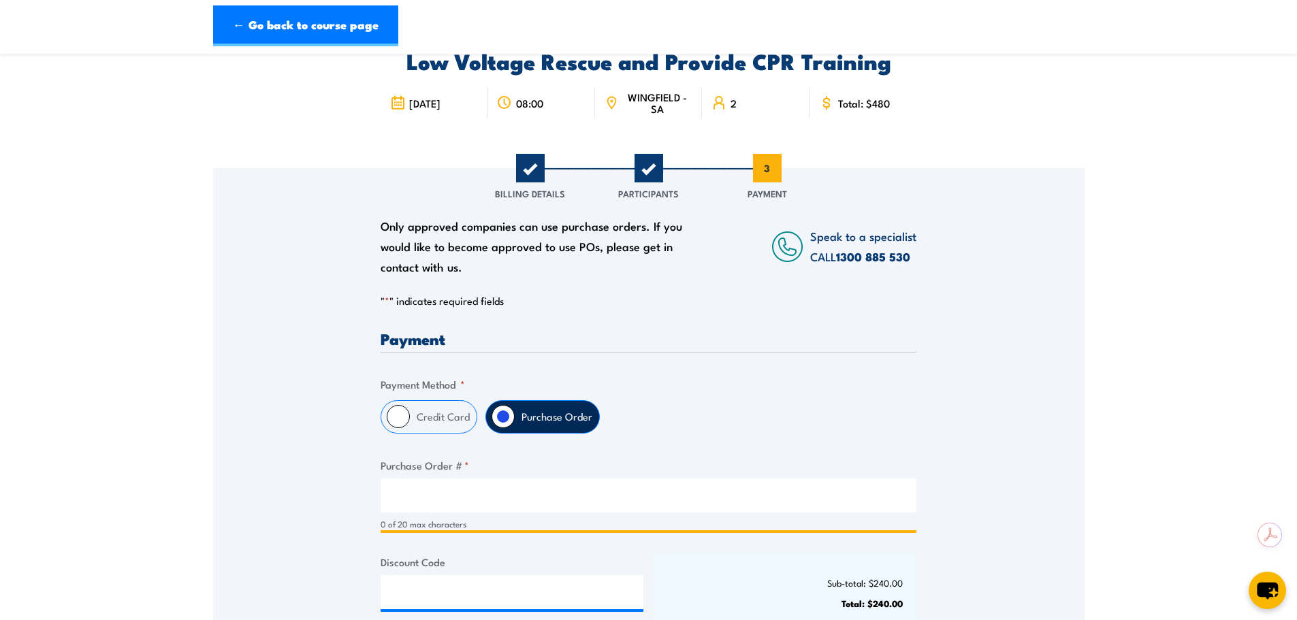
click at [419, 483] on input "Purchase Order # *" at bounding box center [649, 496] width 536 height 34
paste input "3000297000"
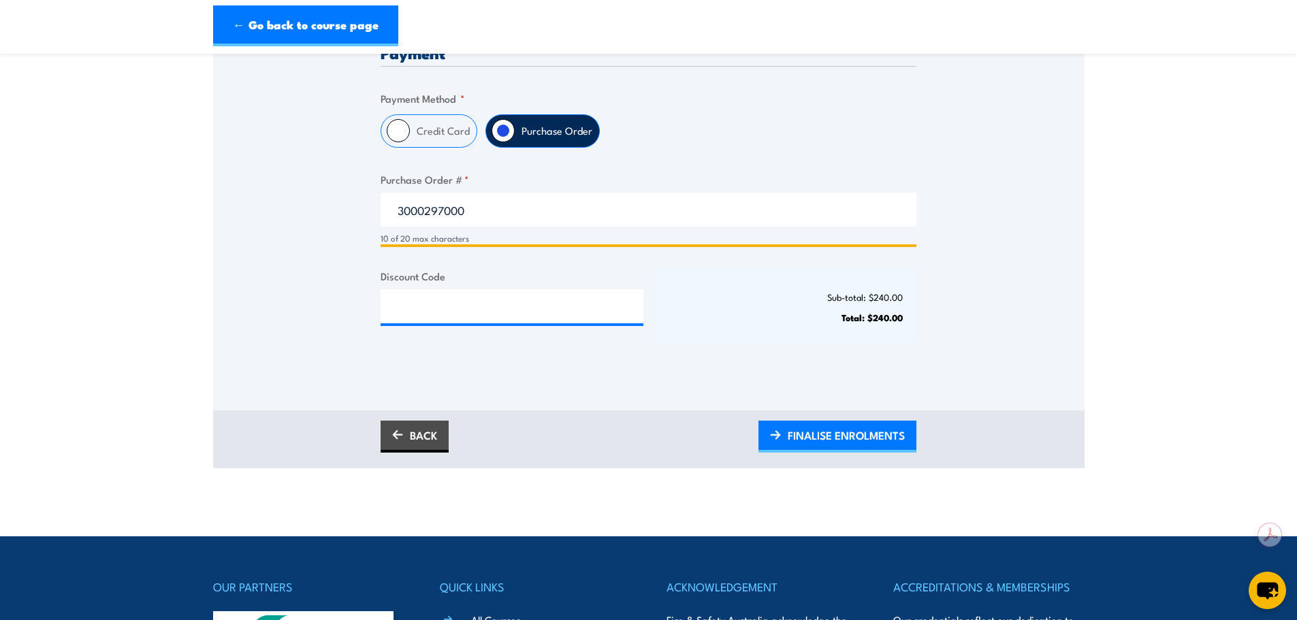
scroll to position [409, 0]
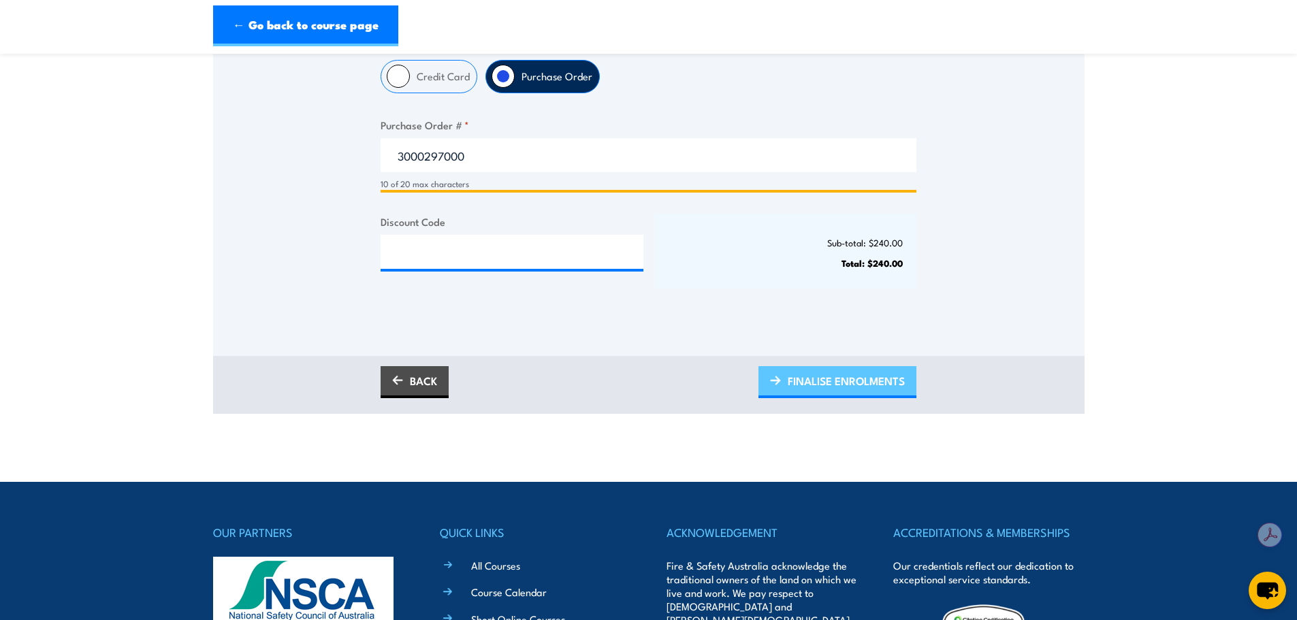
type input "3000297000"
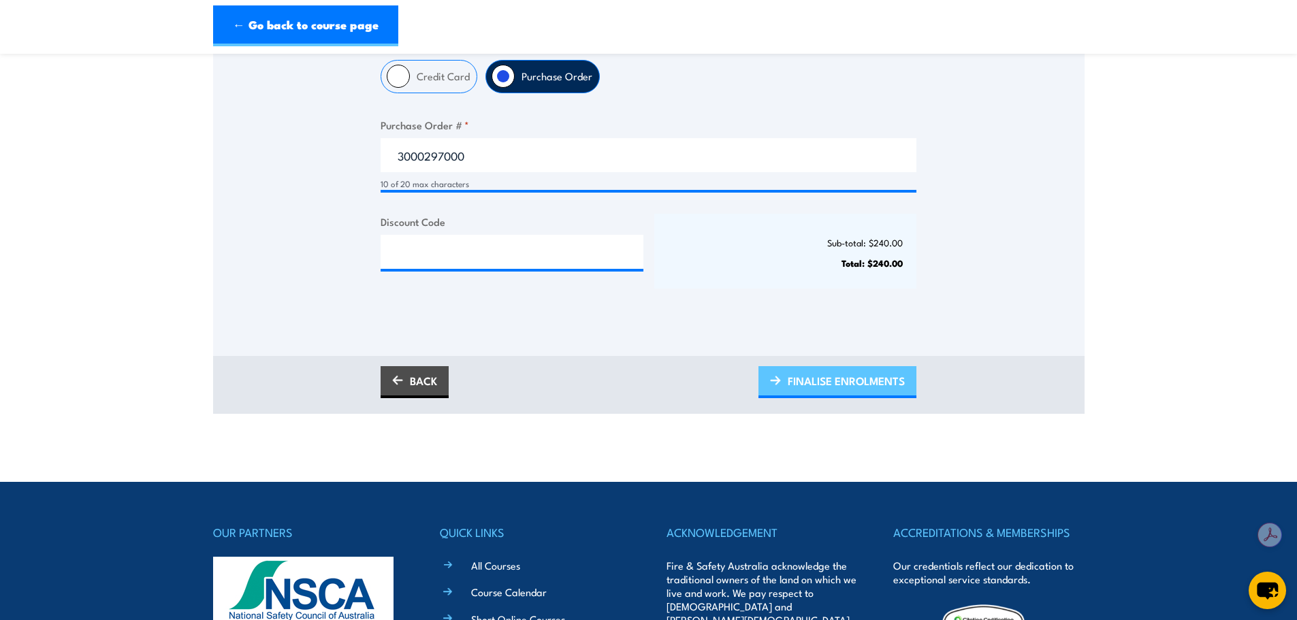
click at [841, 372] on span "FINALISE ENROLMENTS" at bounding box center [846, 381] width 117 height 36
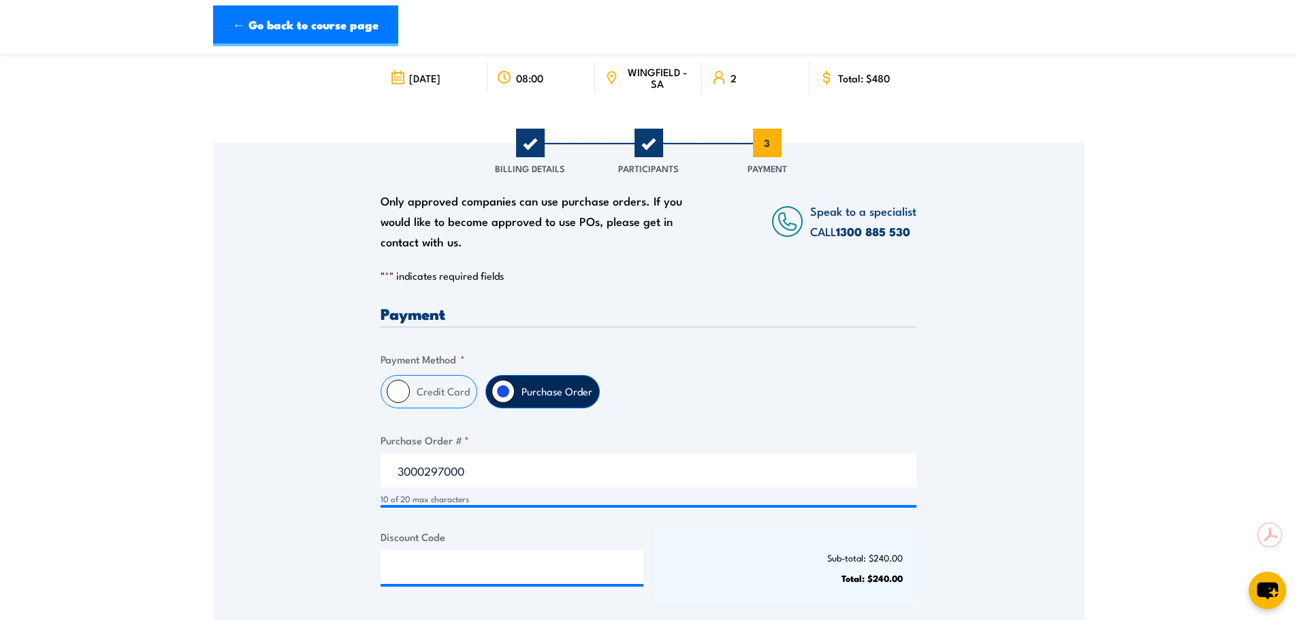
scroll to position [0, 0]
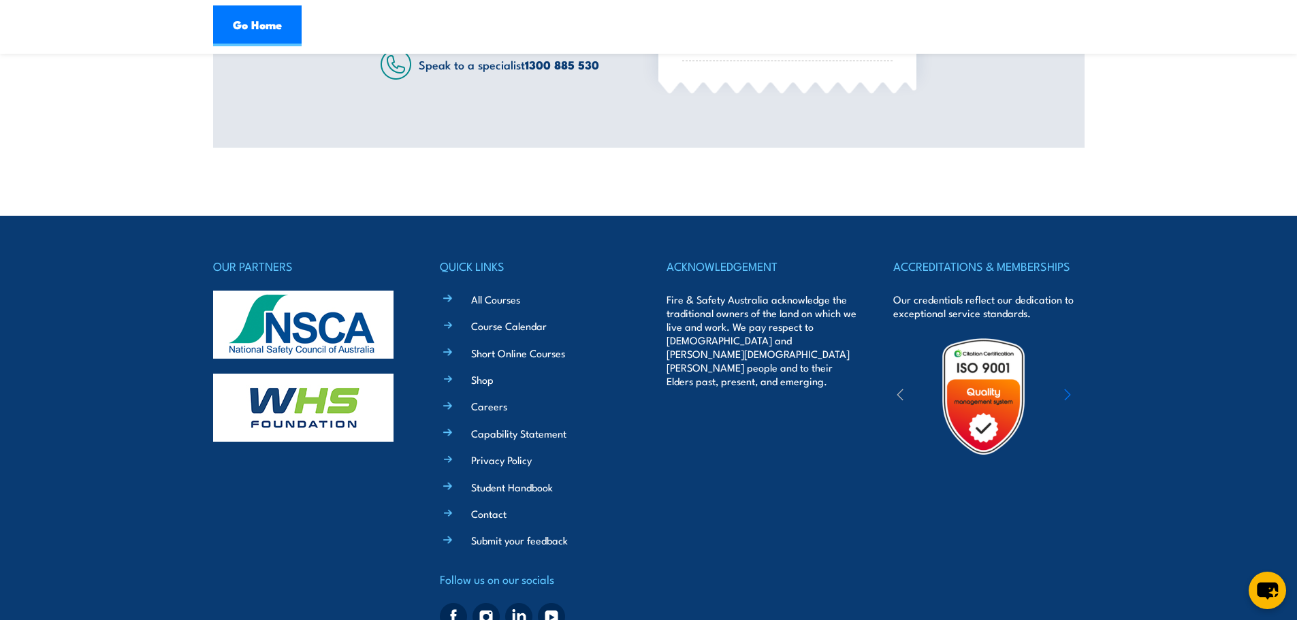
scroll to position [664, 0]
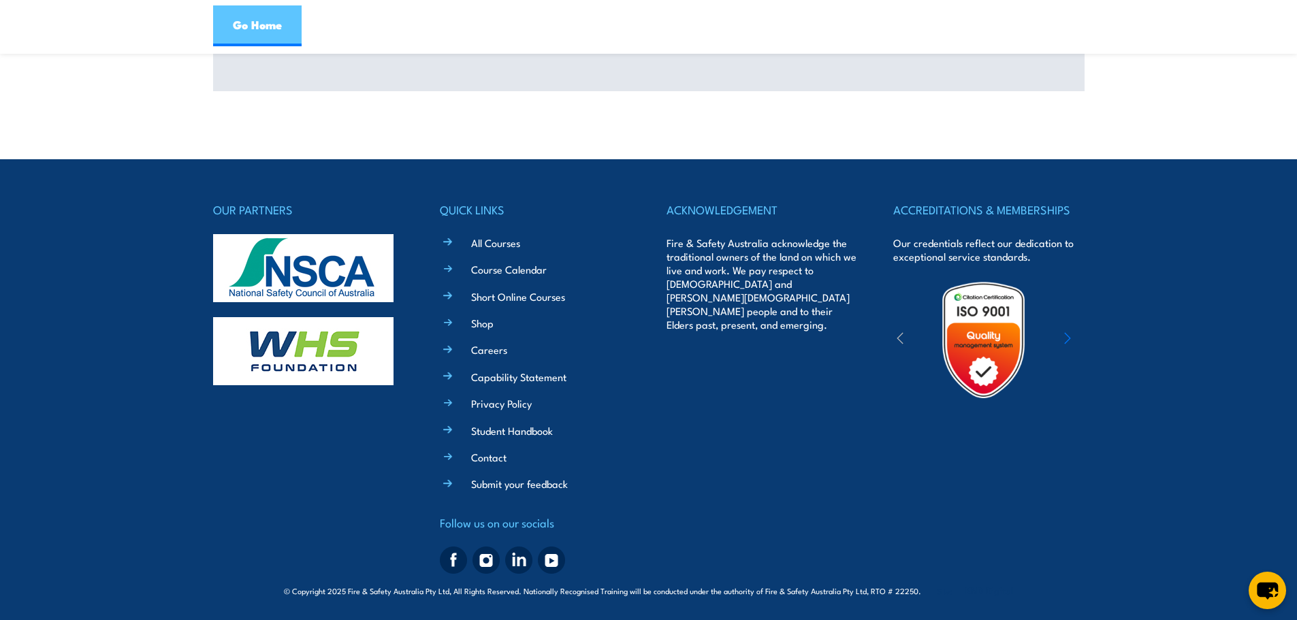
click at [263, 31] on link "Go Home" at bounding box center [257, 25] width 89 height 41
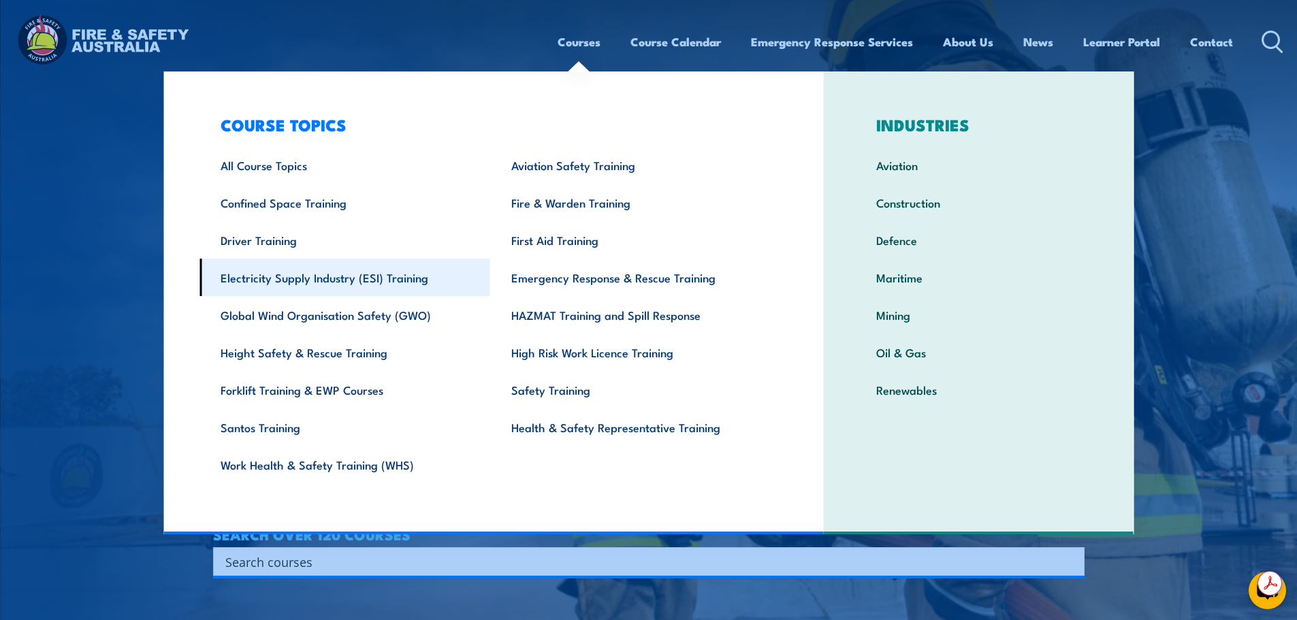
click at [351, 279] on link "Electricity Supply Industry (ESI) Training" at bounding box center [345, 277] width 291 height 37
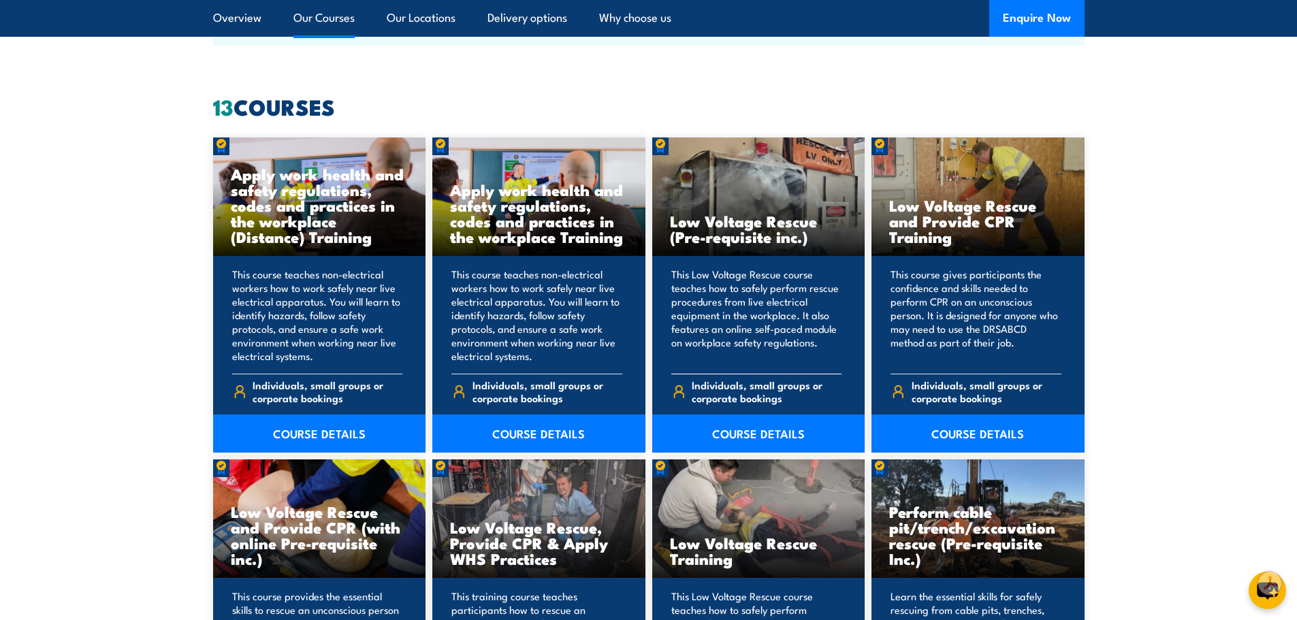
scroll to position [1021, 0]
click at [999, 427] on link "COURSE DETAILS" at bounding box center [978, 433] width 213 height 38
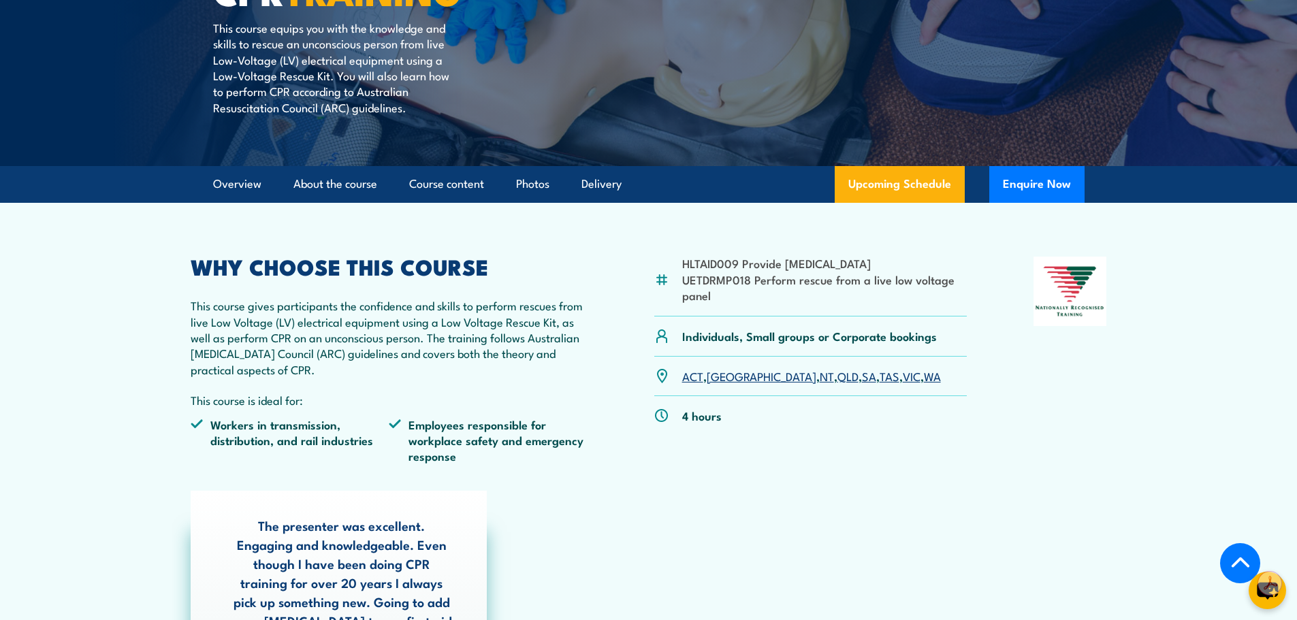
scroll to position [272, 0]
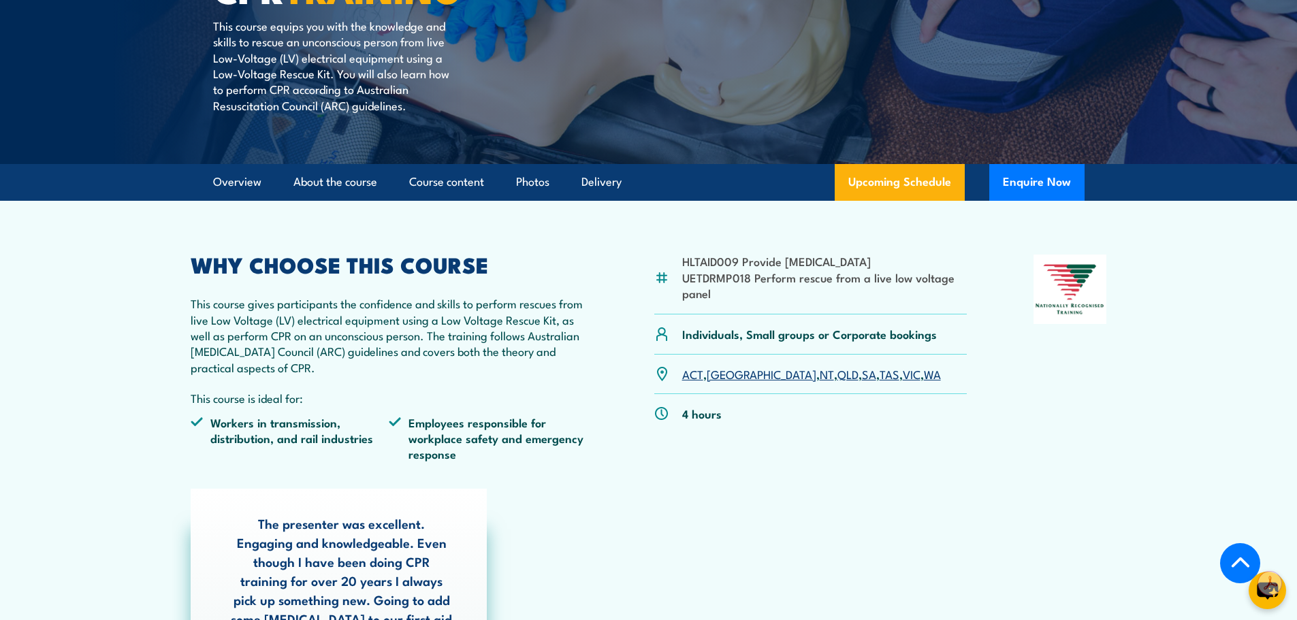
click at [862, 373] on link "SA" at bounding box center [869, 374] width 14 height 16
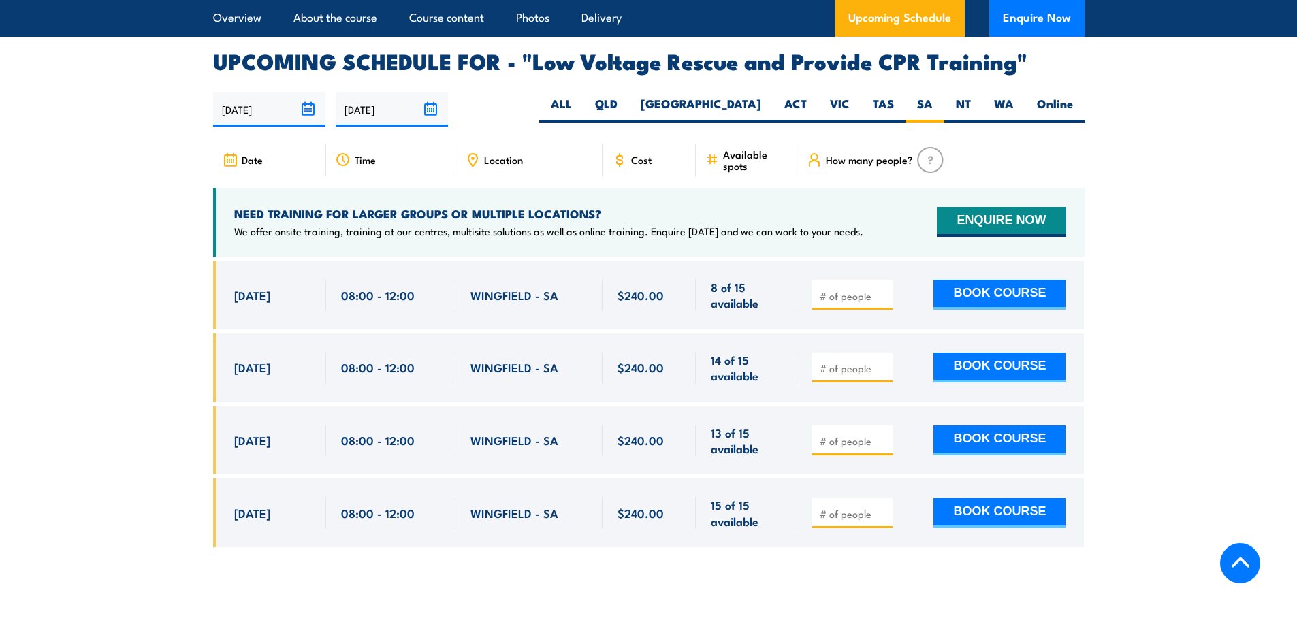
scroll to position [2359, 0]
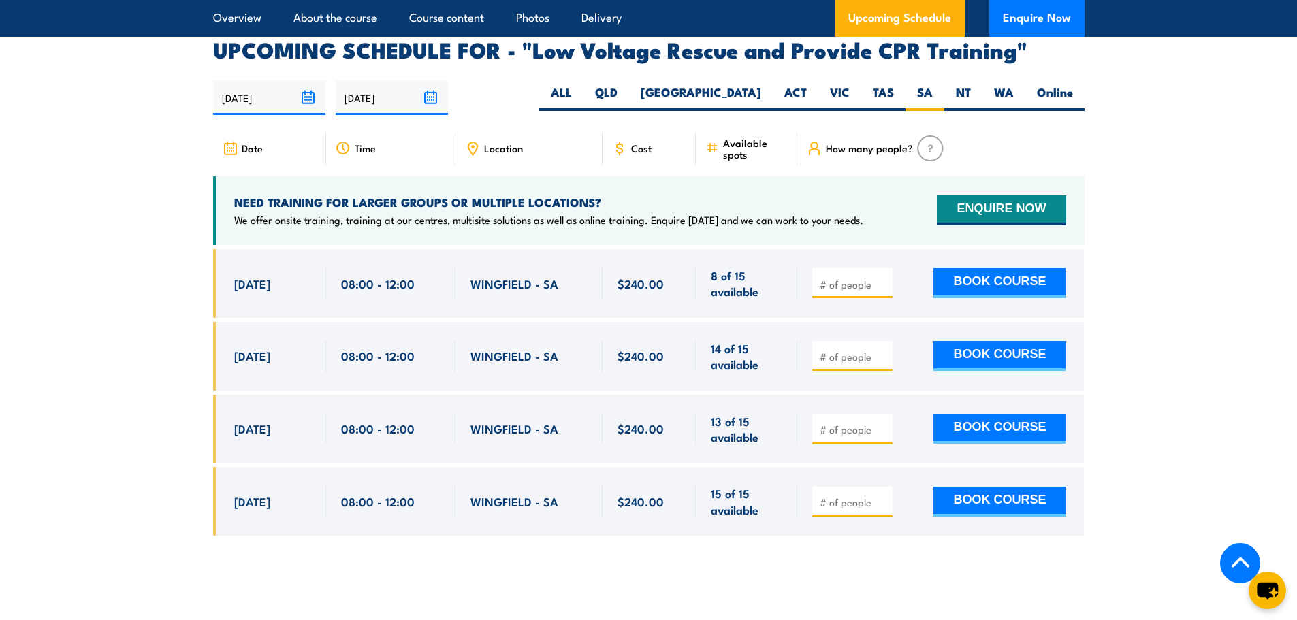
click at [870, 278] on input "number" at bounding box center [854, 285] width 68 height 14
type input "1"
click at [1015, 268] on button "BOOK COURSE" at bounding box center [1000, 283] width 132 height 30
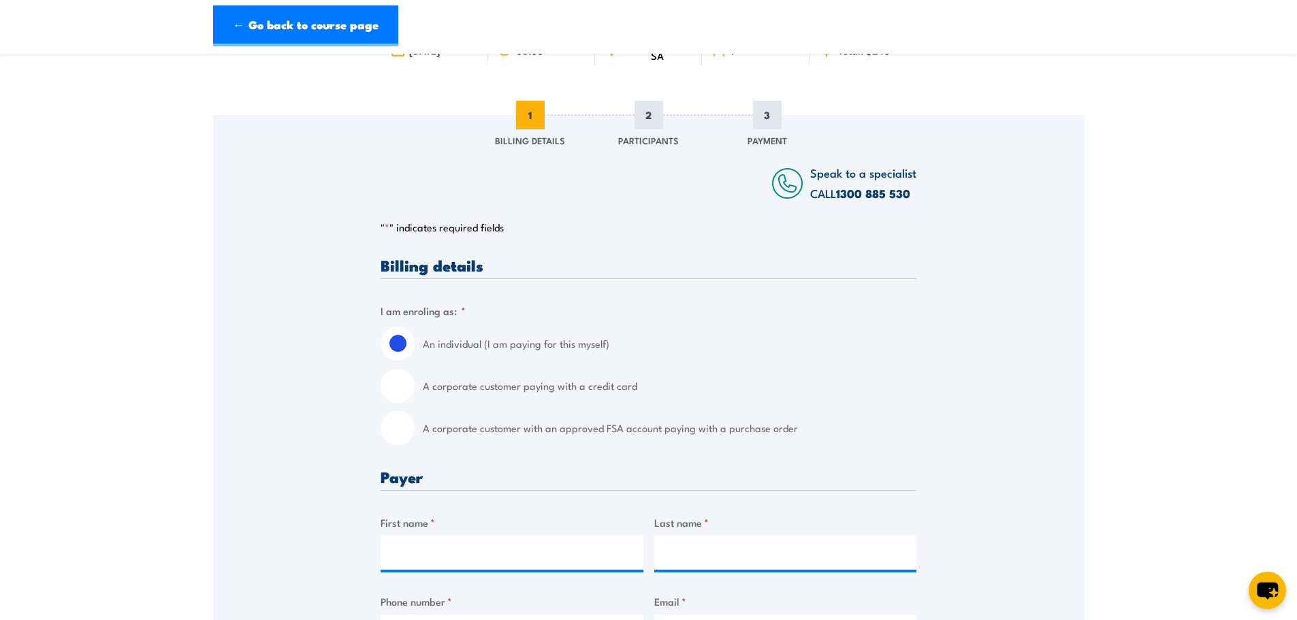
scroll to position [136, 0]
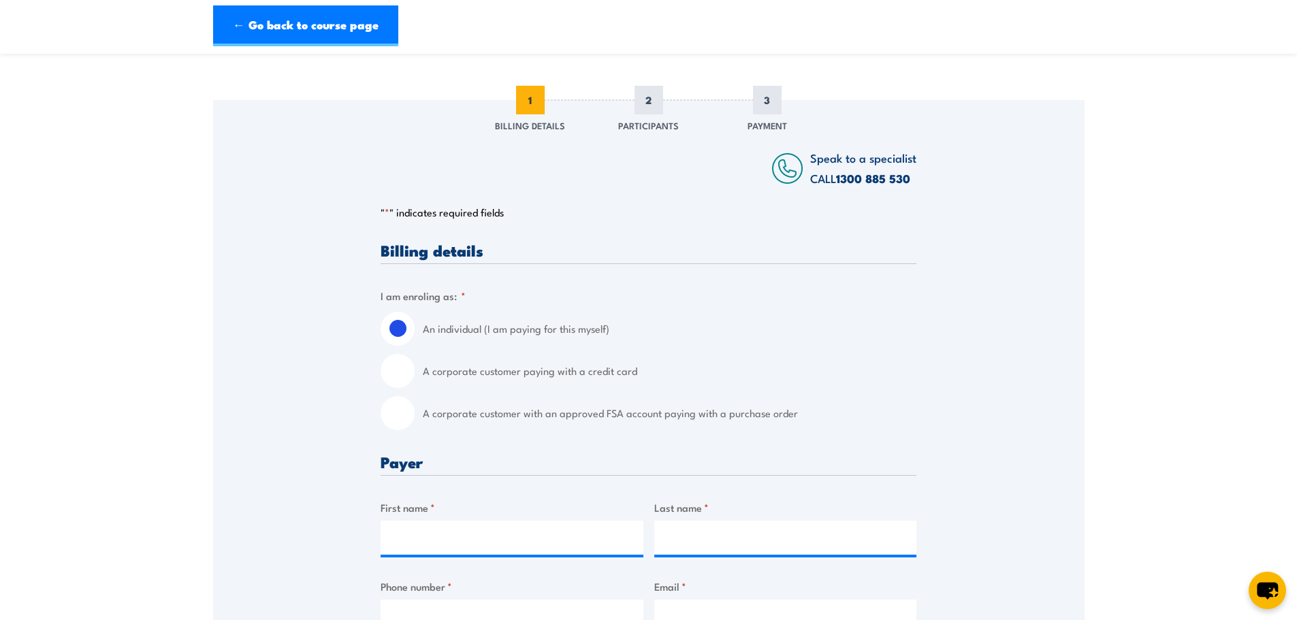
click at [465, 411] on label "A corporate customer with an approved FSA account paying with a purchase order" at bounding box center [670, 413] width 494 height 34
click at [415, 411] on input "A corporate customer with an approved FSA account paying with a purchase order" at bounding box center [398, 413] width 34 height 34
radio input "true"
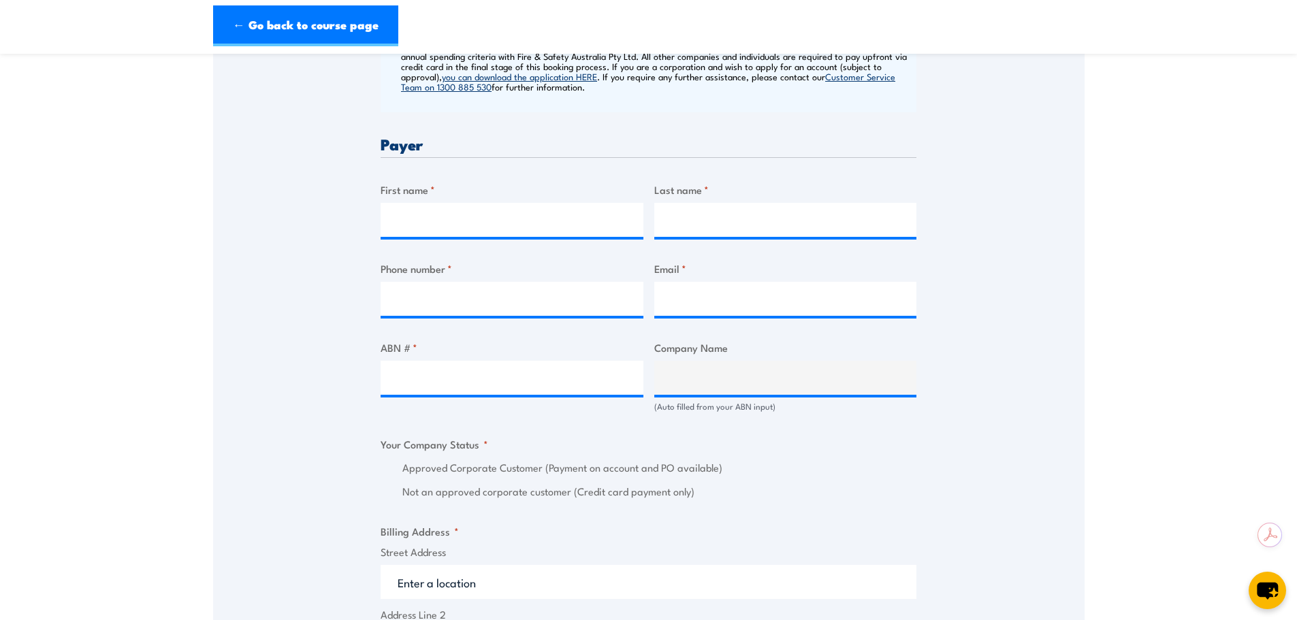
scroll to position [613, 0]
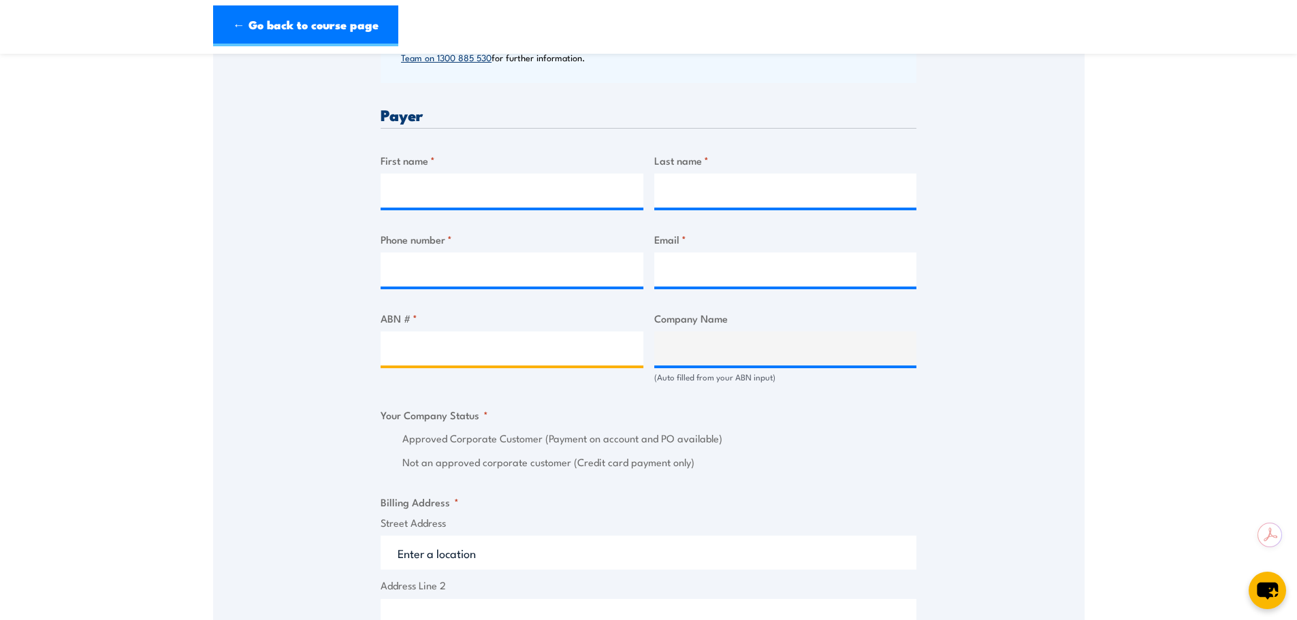
click at [571, 348] on input "ABN # *" at bounding box center [512, 349] width 263 height 34
paste input "69636537409"
type input "69636537409"
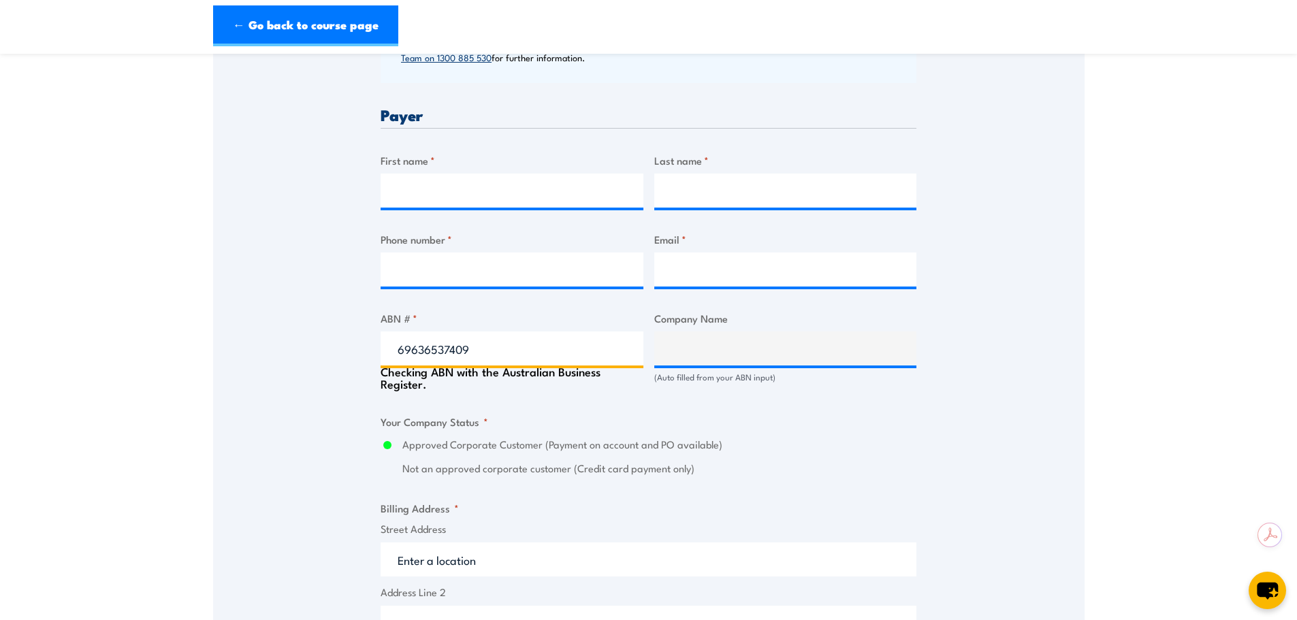
type input "SIEMENS ENERGY PTY LTD"
radio input "true"
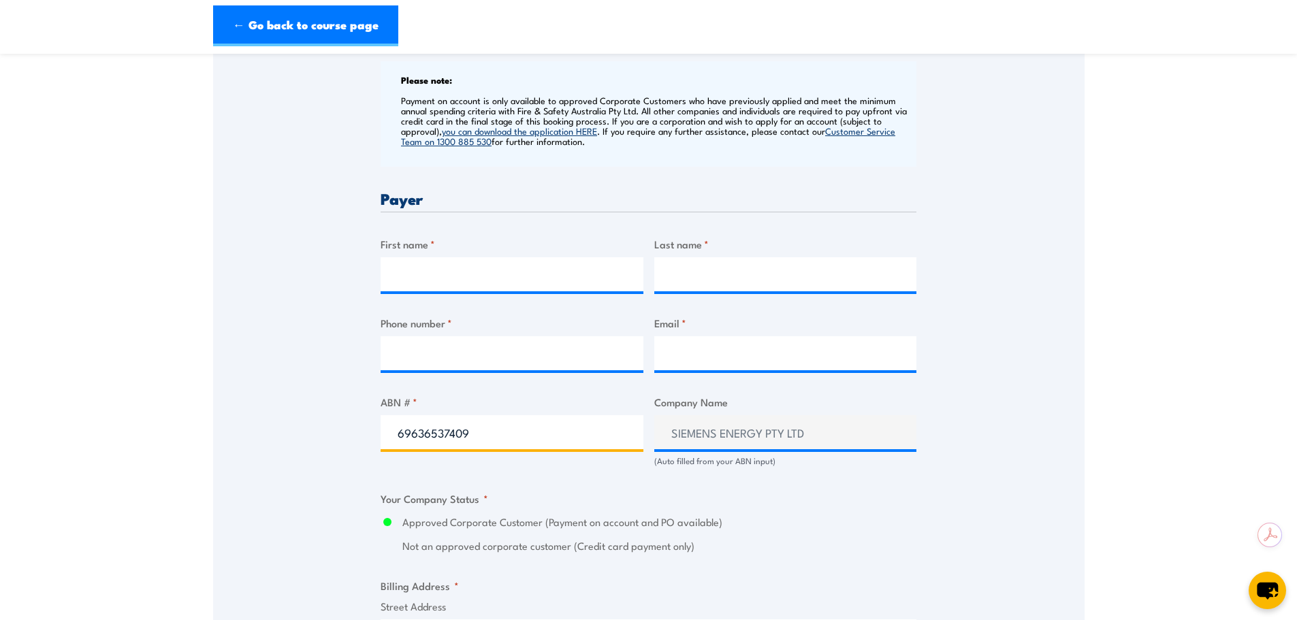
scroll to position [477, 0]
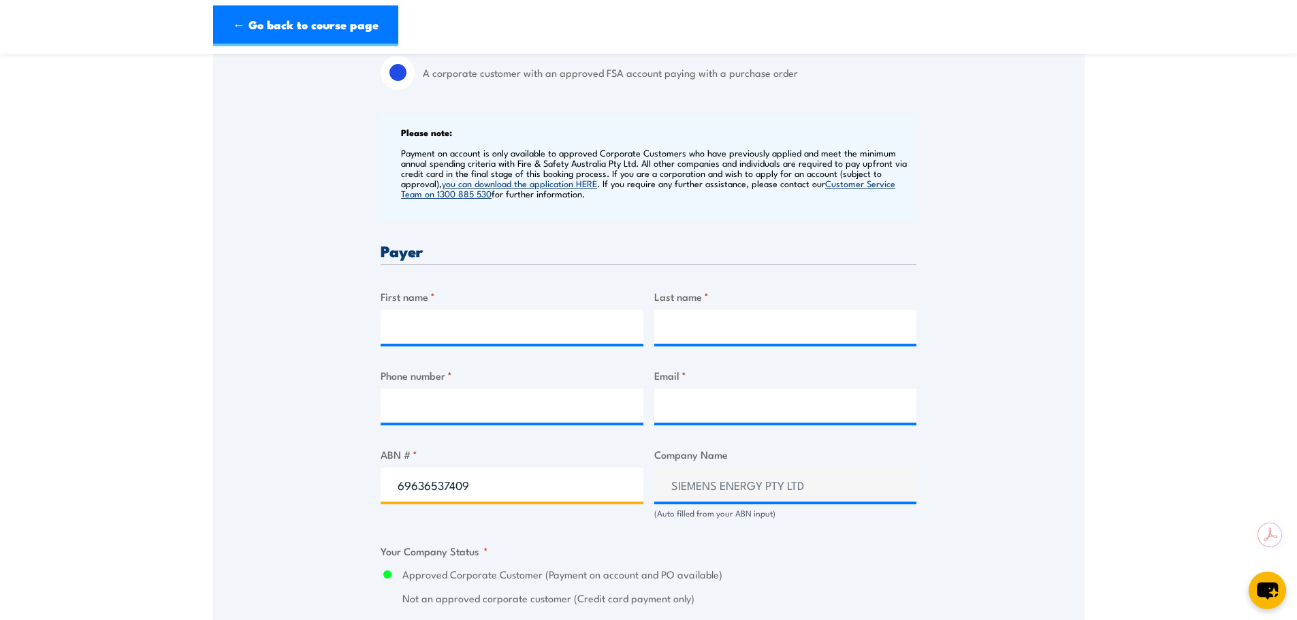
type input "69636537409"
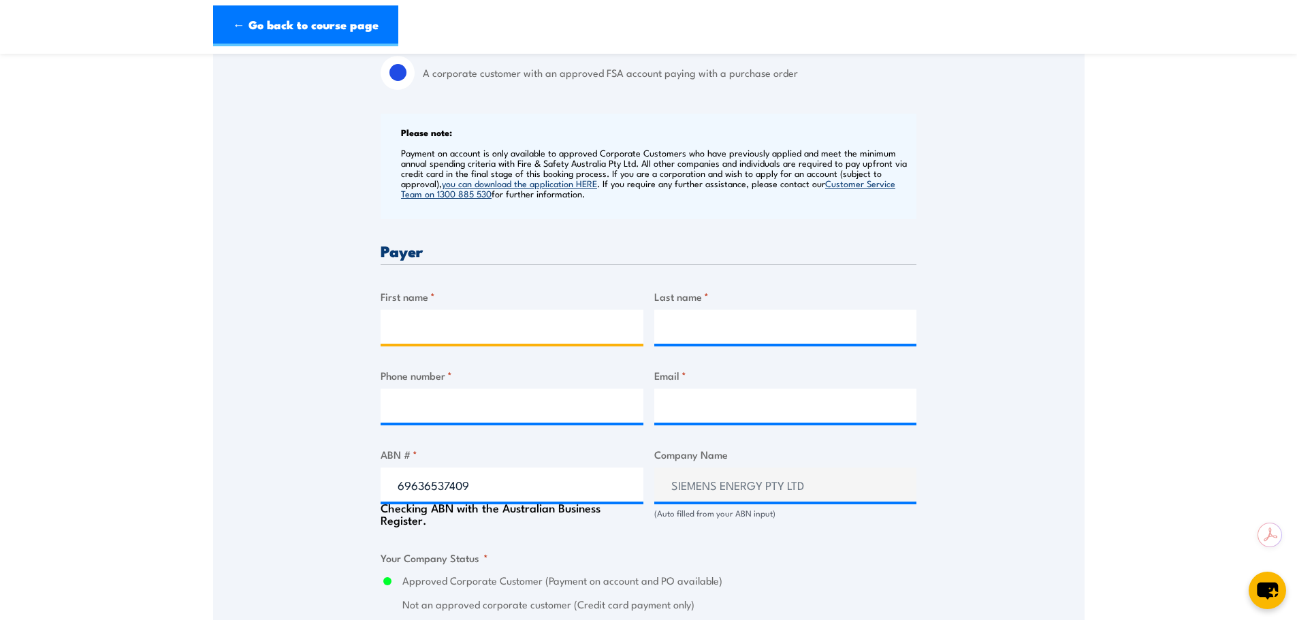
click at [487, 329] on input "First name *" at bounding box center [512, 327] width 263 height 34
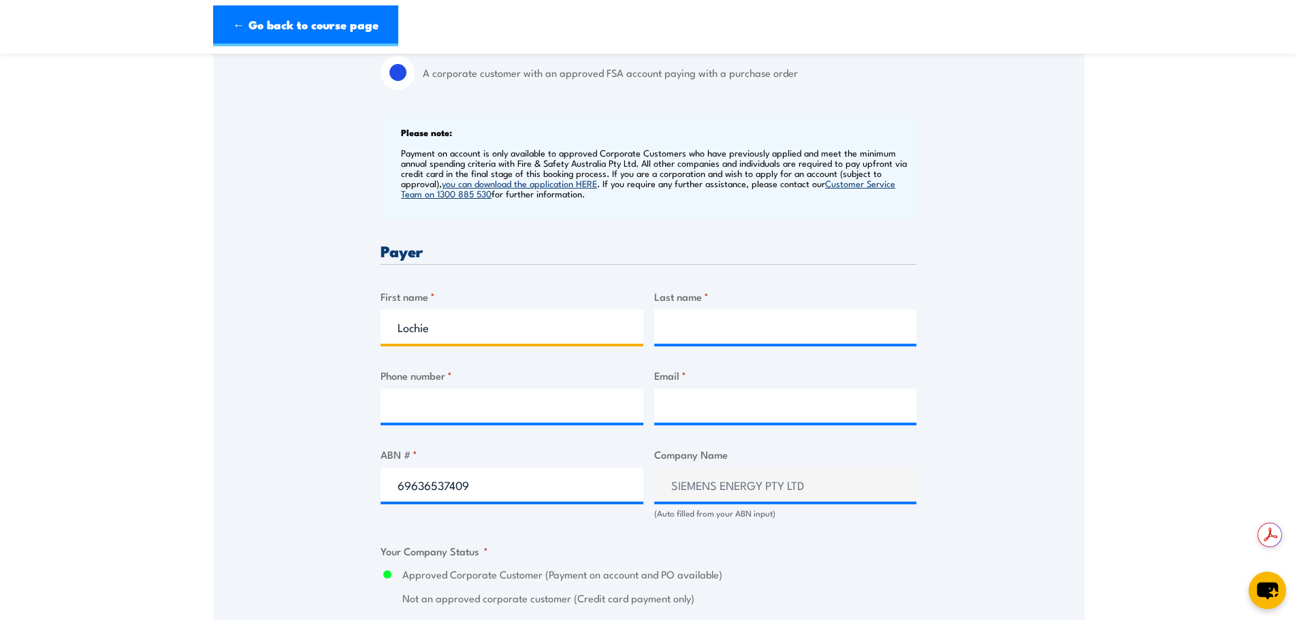
type input "Lochie"
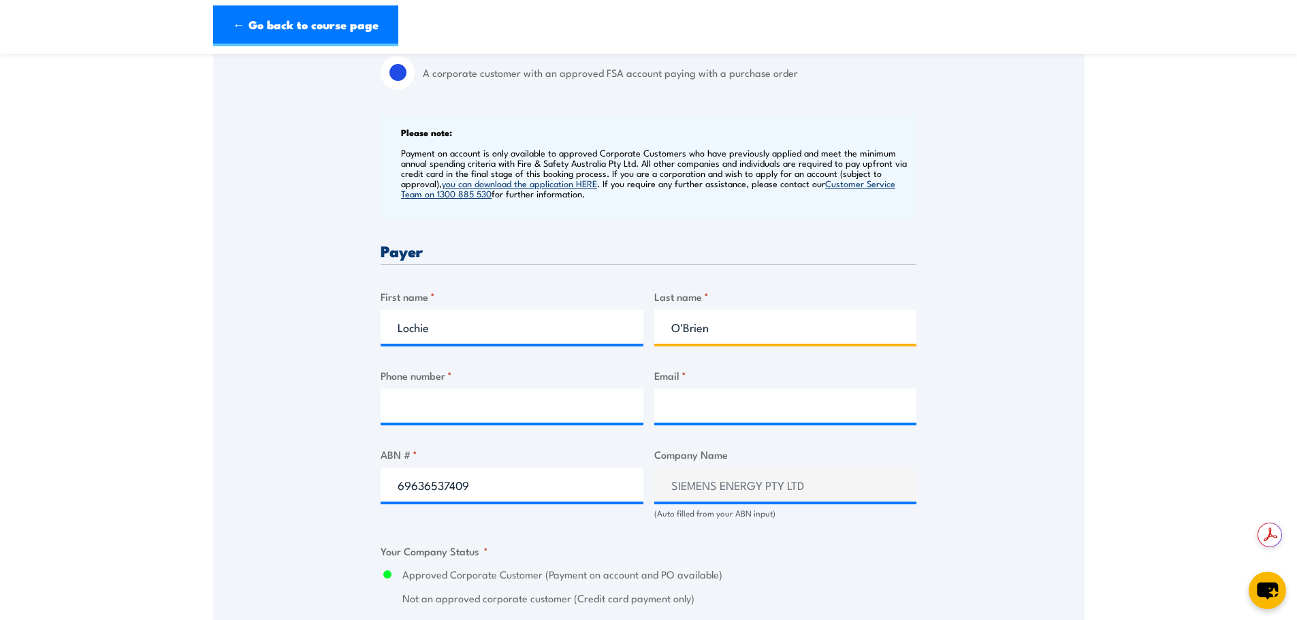
type input "O'Brien"
drag, startPoint x: 727, startPoint y: 334, endPoint x: 623, endPoint y: 317, distance: 105.7
click at [623, 317] on div "Billing details I am enroling as: * An individual (I am paying for this myself)…" at bounding box center [649, 592] width 536 height 1380
